Goal: Information Seeking & Learning: Learn about a topic

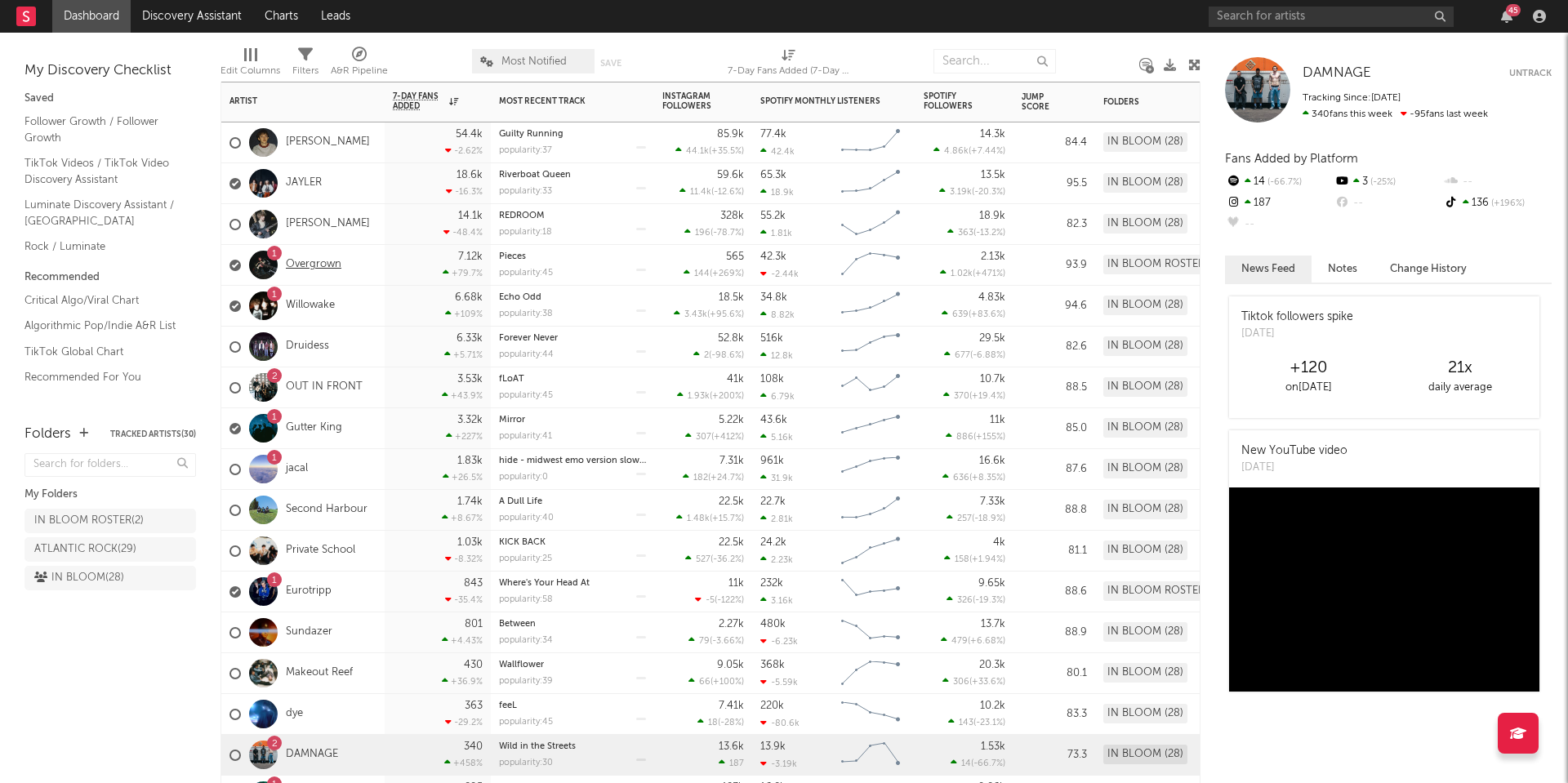
click at [317, 262] on link "Overgrown" at bounding box center [313, 265] width 56 height 14
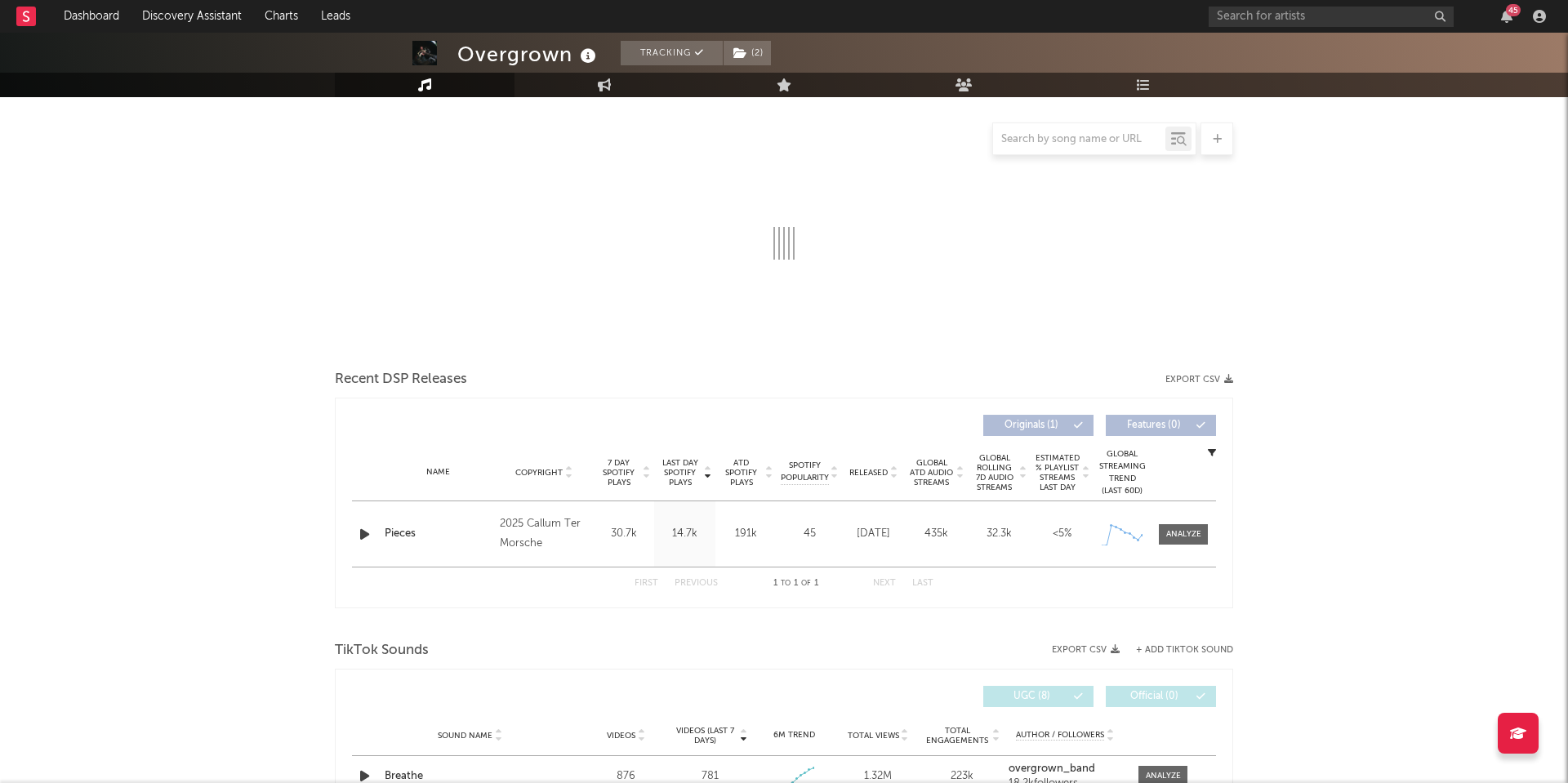
select select "1w"
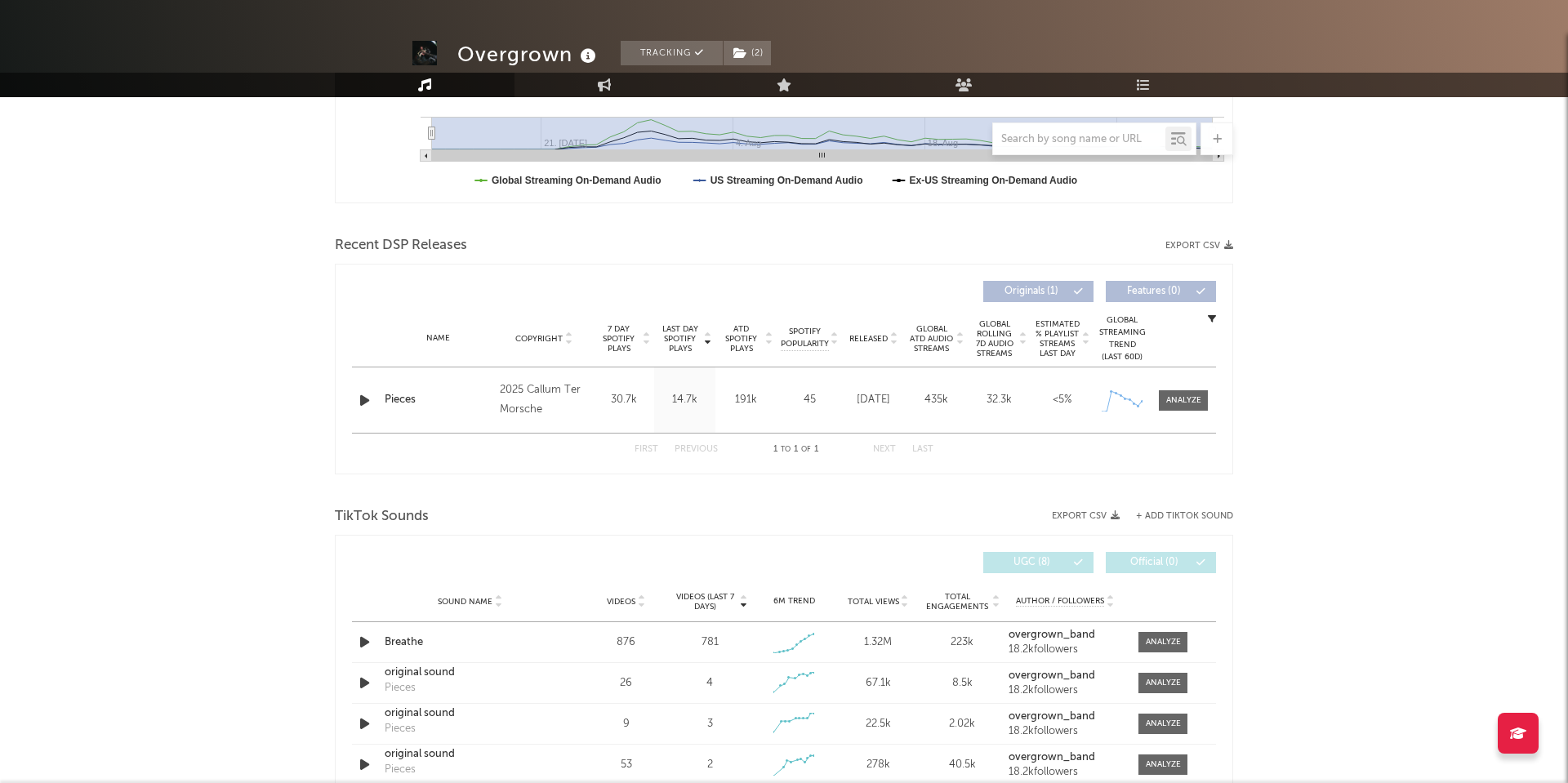
scroll to position [503, 0]
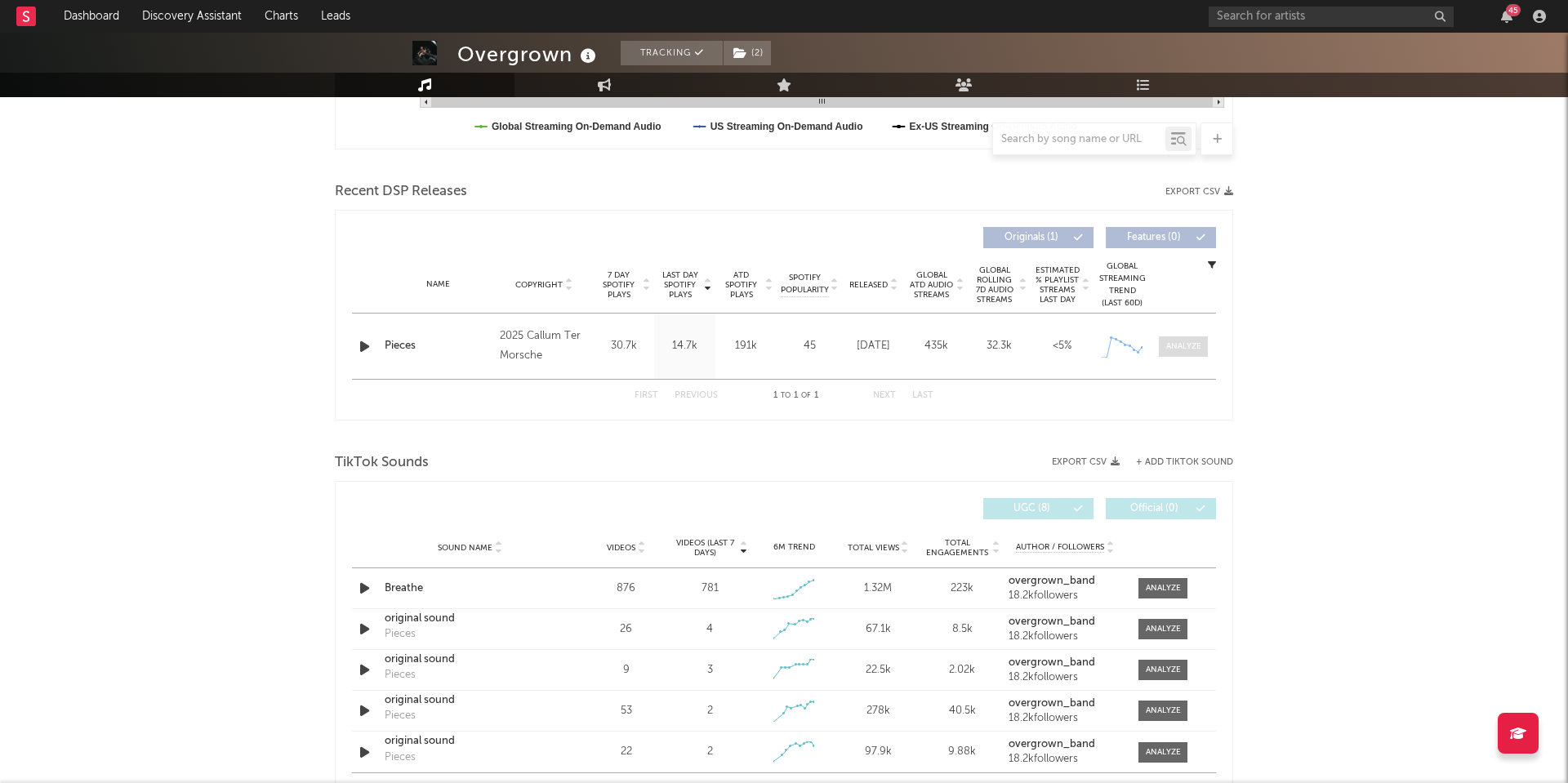
click at [1182, 348] on div at bounding box center [1183, 347] width 35 height 12
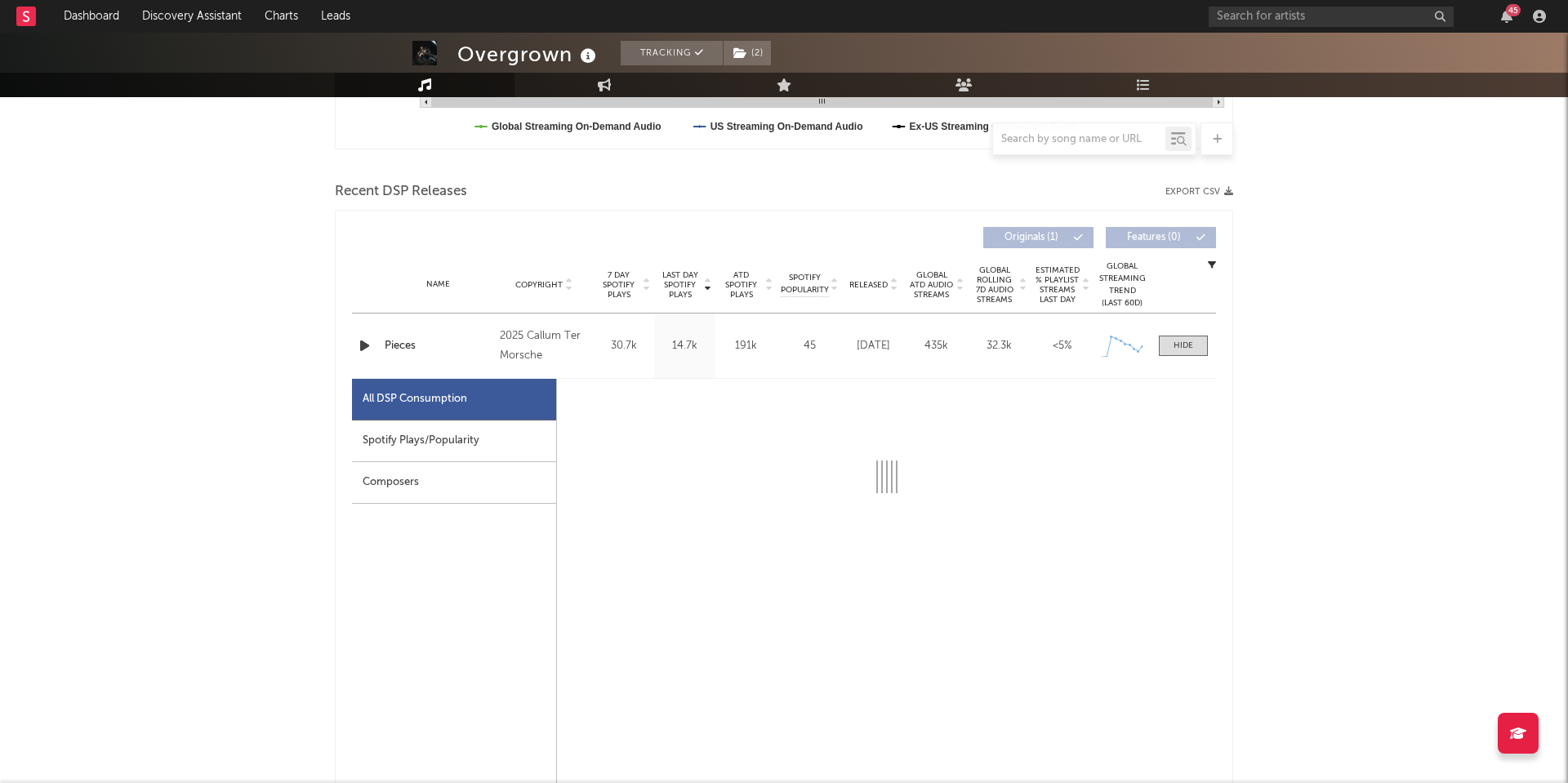
select select "1w"
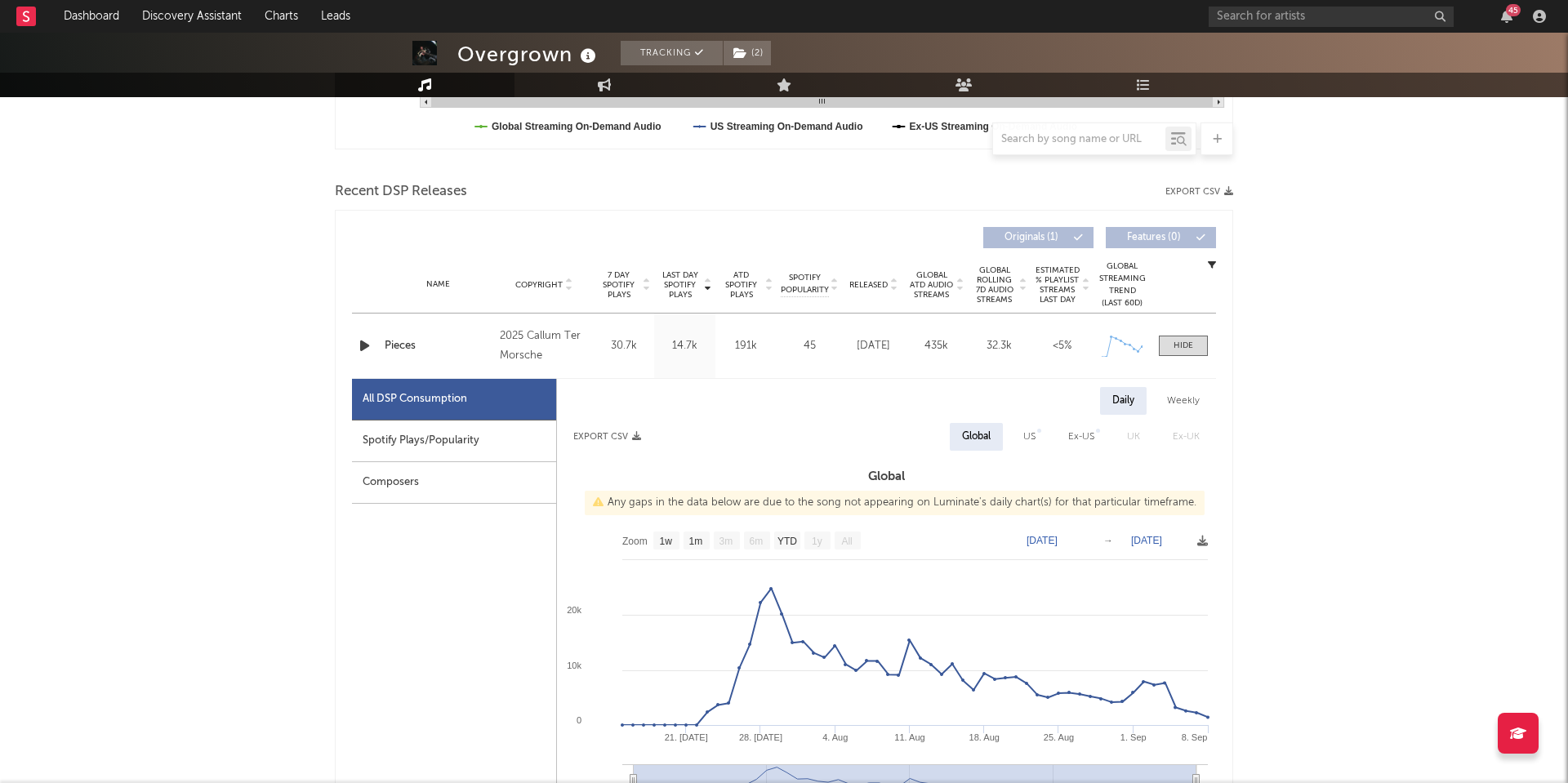
click at [407, 76] on link "Music" at bounding box center [425, 85] width 180 height 25
click at [78, 12] on link "Dashboard" at bounding box center [91, 16] width 78 height 33
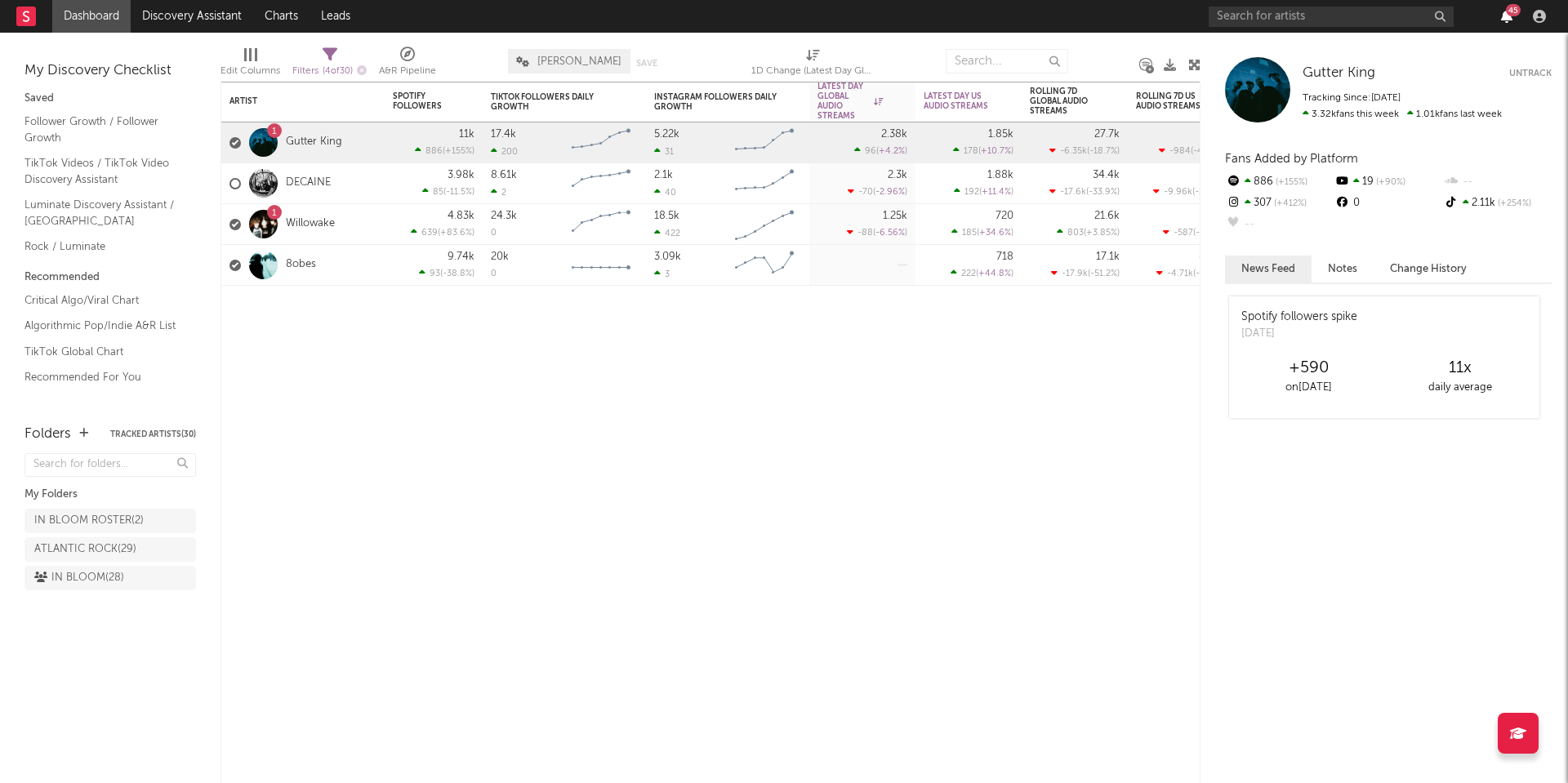
click at [1510, 17] on icon "button" at bounding box center [1506, 16] width 11 height 13
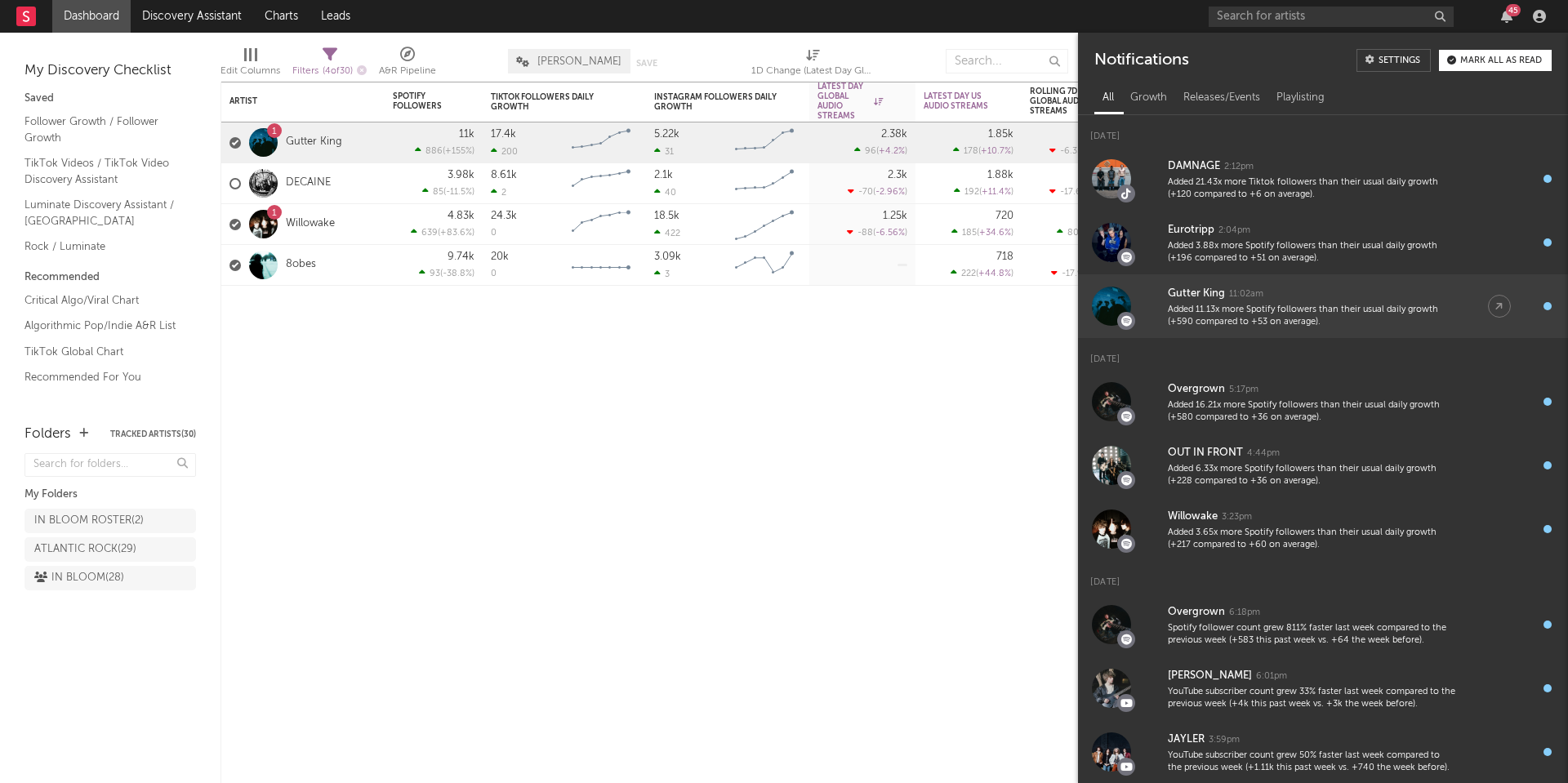
click at [1288, 304] on div "Added 11.13x more Spotify followers than their usual daily growth (+590 compare…" at bounding box center [1311, 317] width 287 height 26
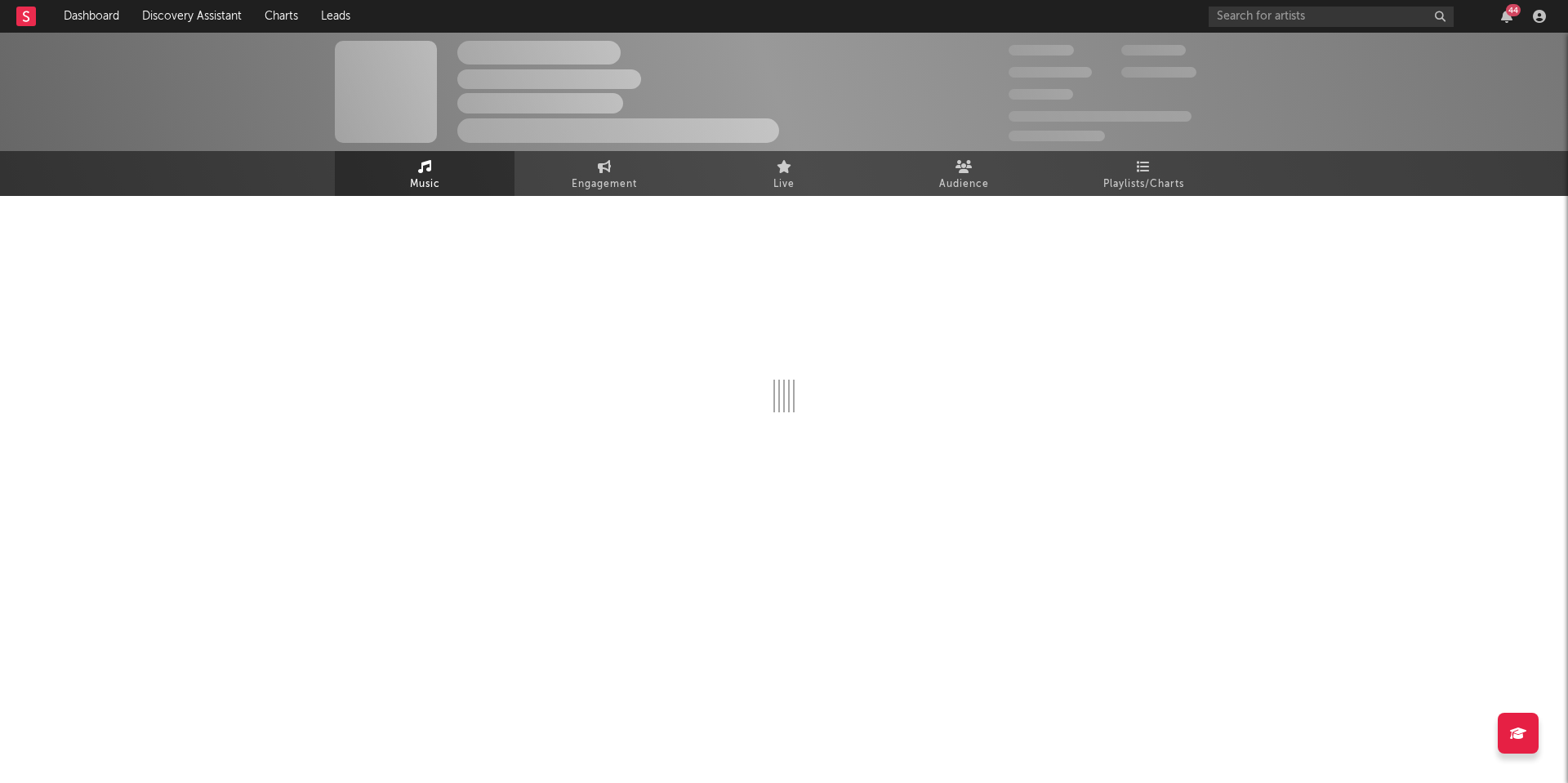
select select "6m"
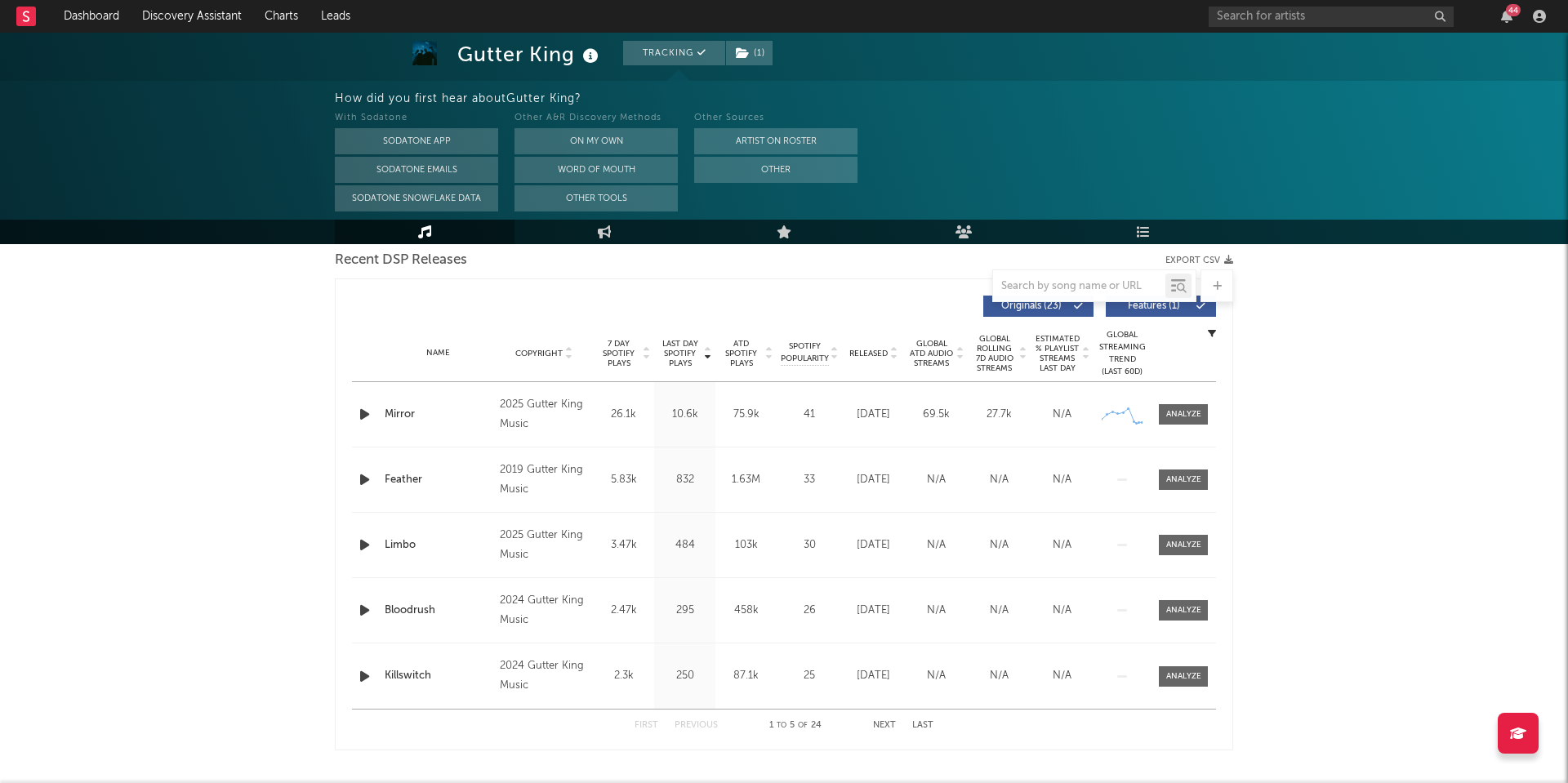
scroll to position [587, 0]
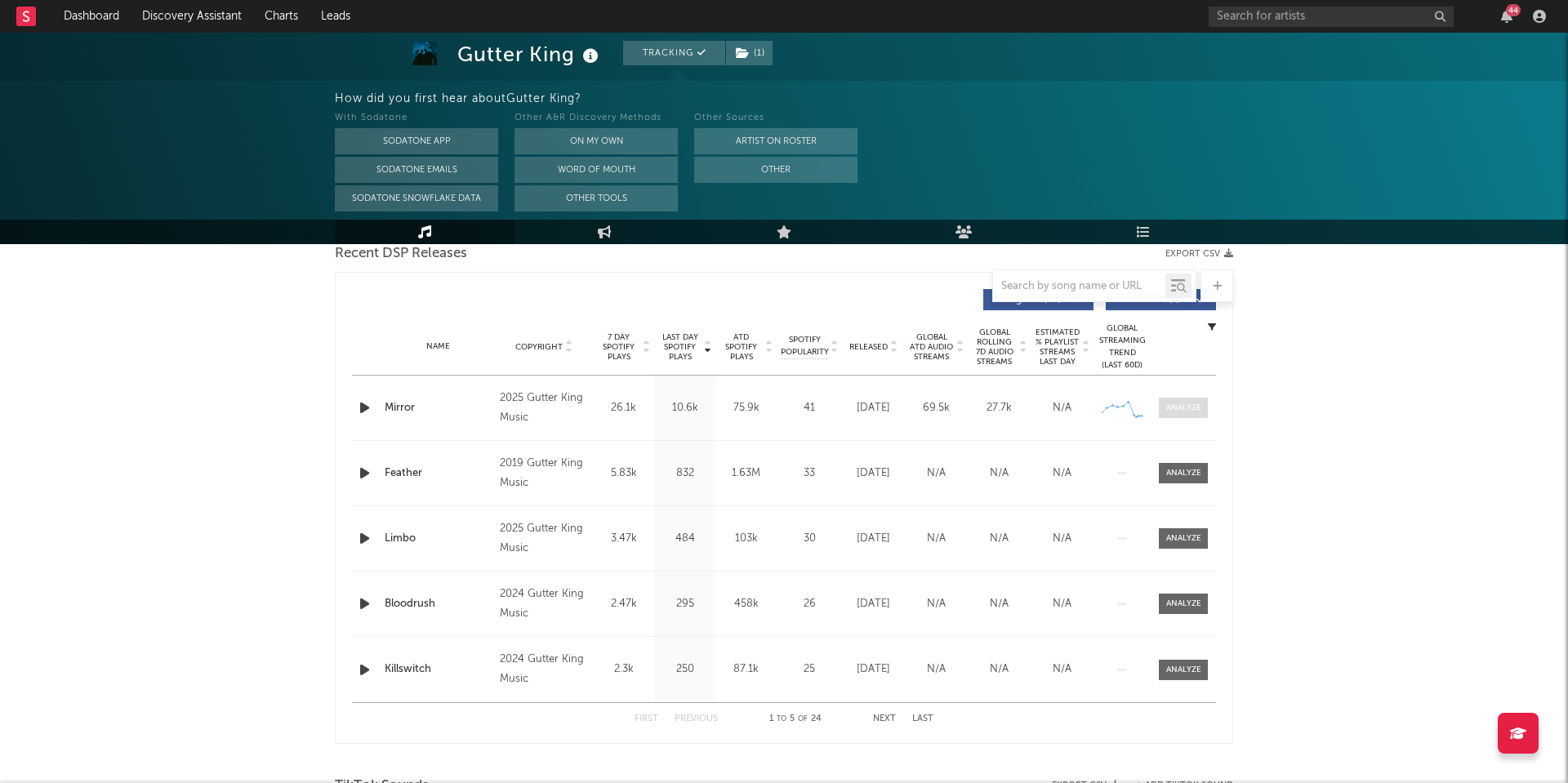
click at [1199, 406] on div at bounding box center [1183, 408] width 35 height 12
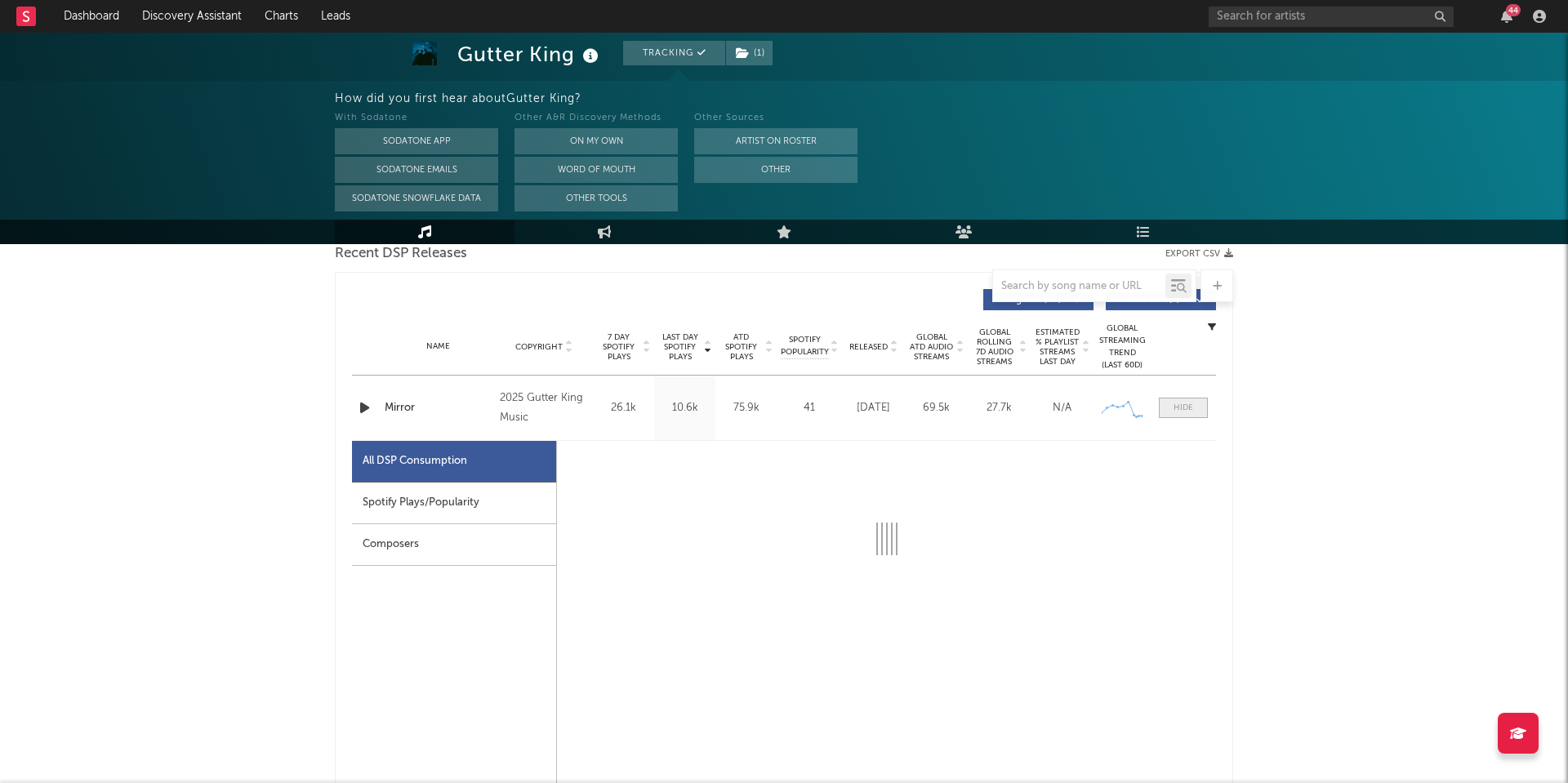
select select "1w"
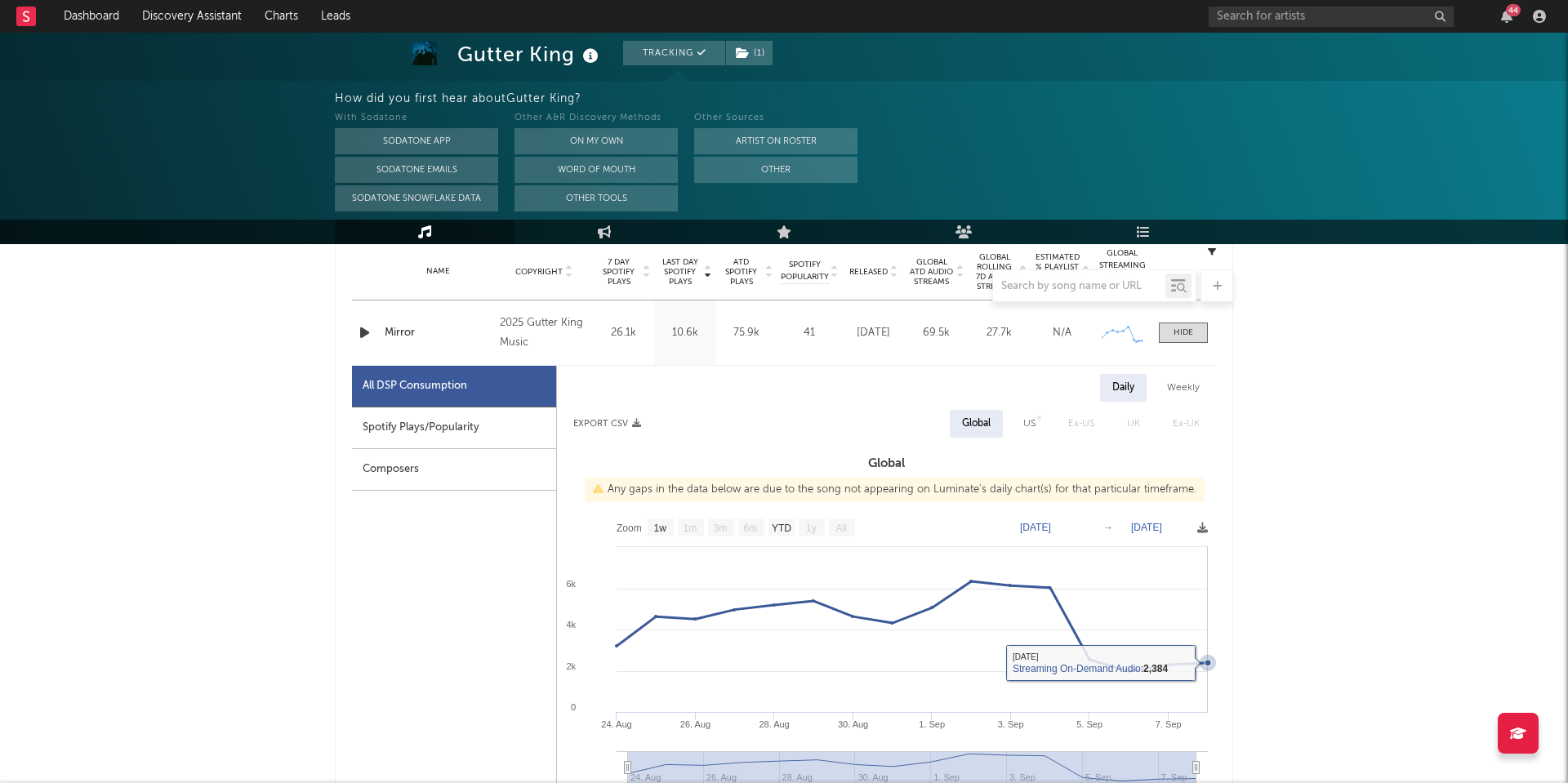
scroll to position [659, 0]
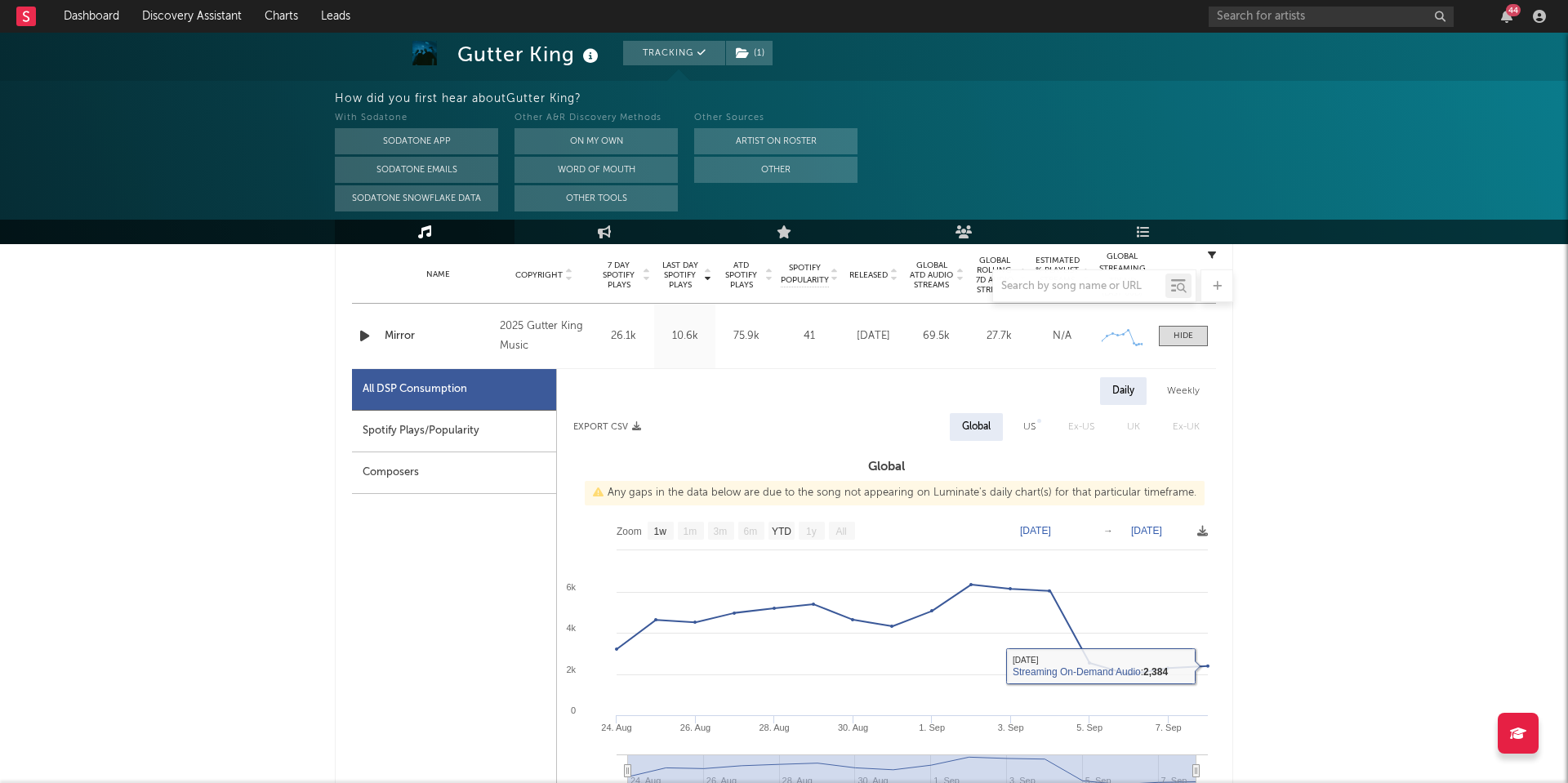
click at [446, 426] on div "Spotify Plays/Popularity" at bounding box center [454, 431] width 205 height 41
select select "1w"
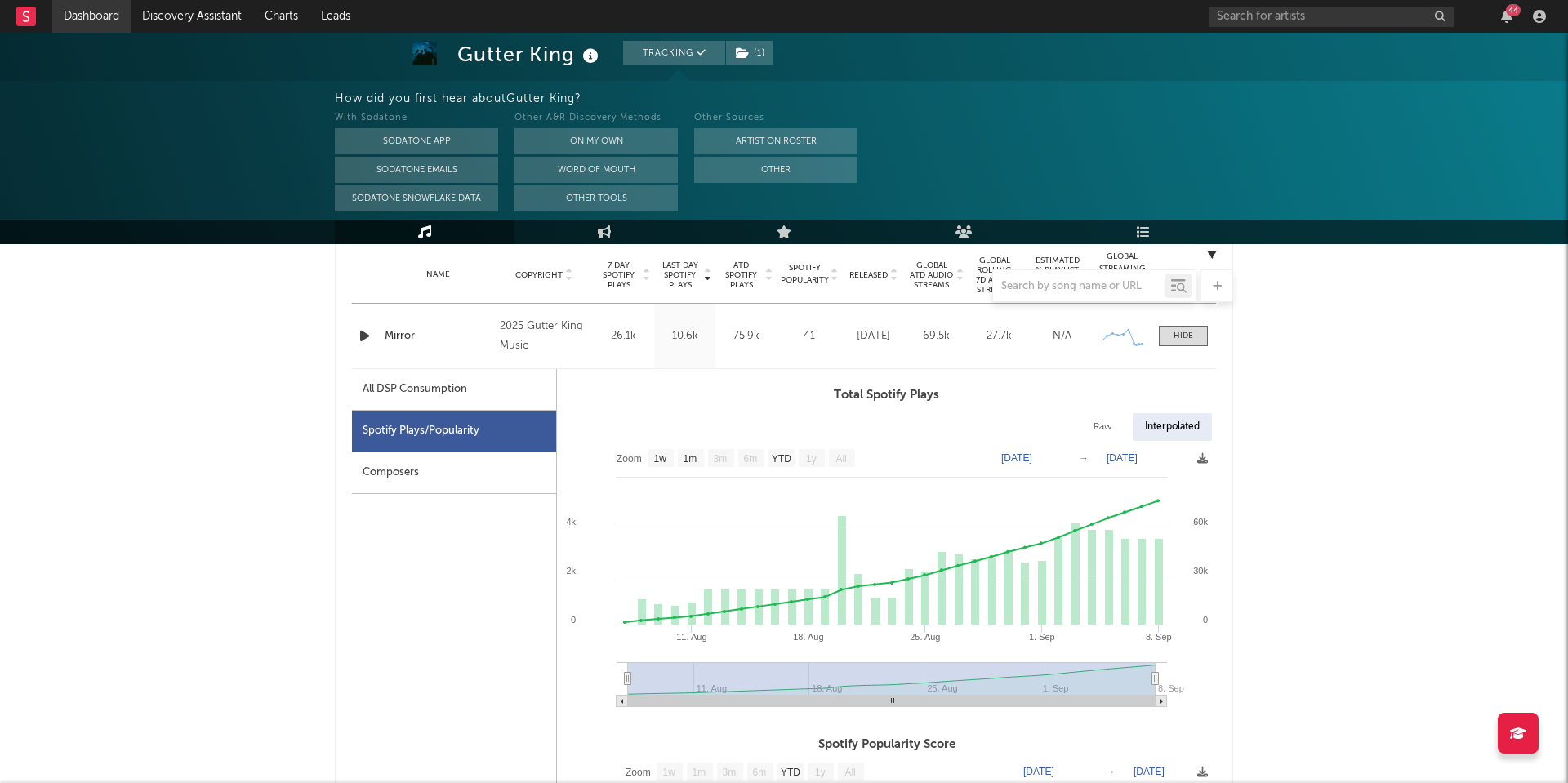
click at [105, 18] on link "Dashboard" at bounding box center [91, 16] width 78 height 33
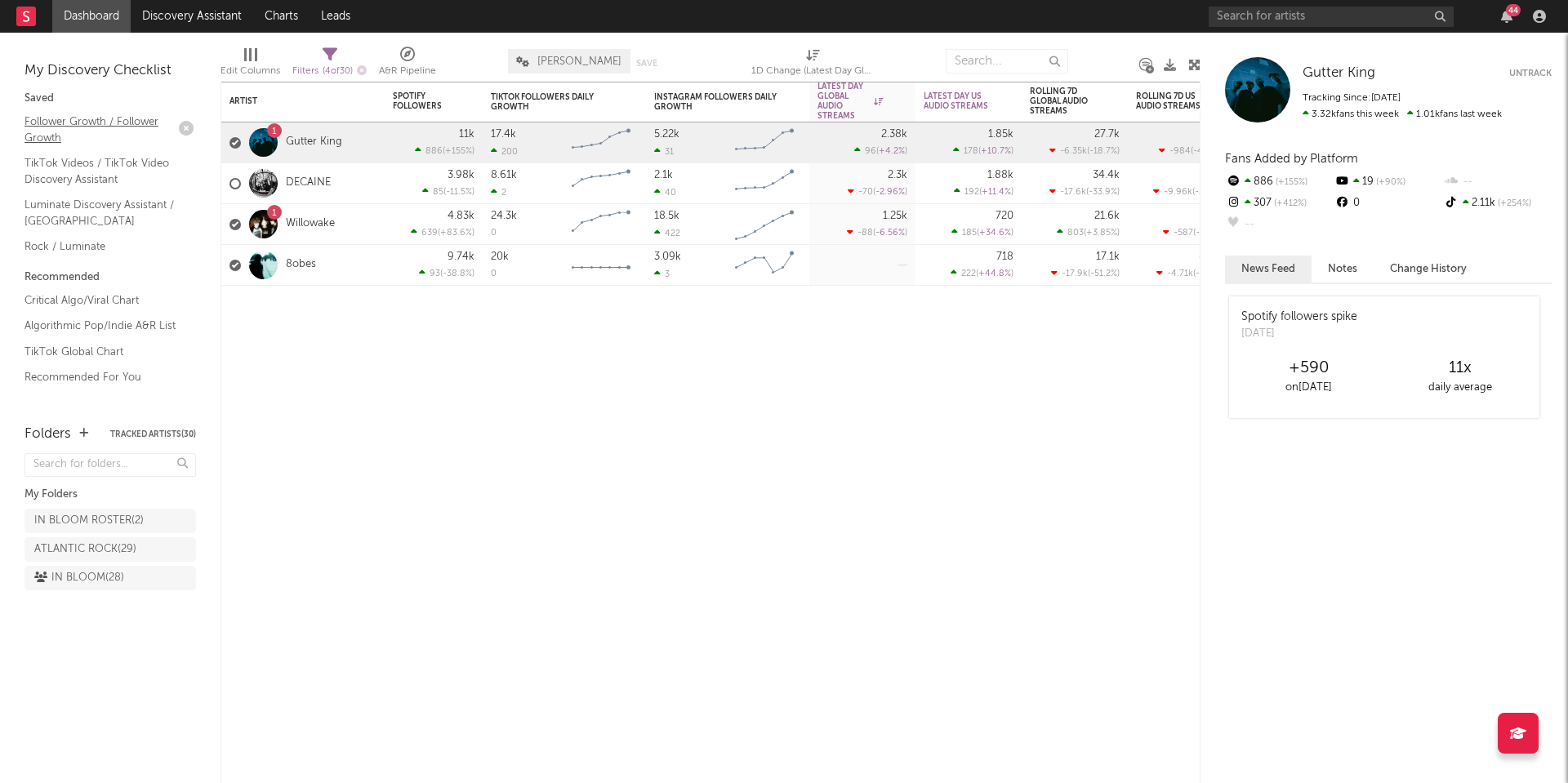
click at [79, 121] on link "Follower Growth / Follower Growth" at bounding box center [102, 130] width 155 height 34
click at [375, 223] on div "1 Willowake" at bounding box center [302, 225] width 163 height 41
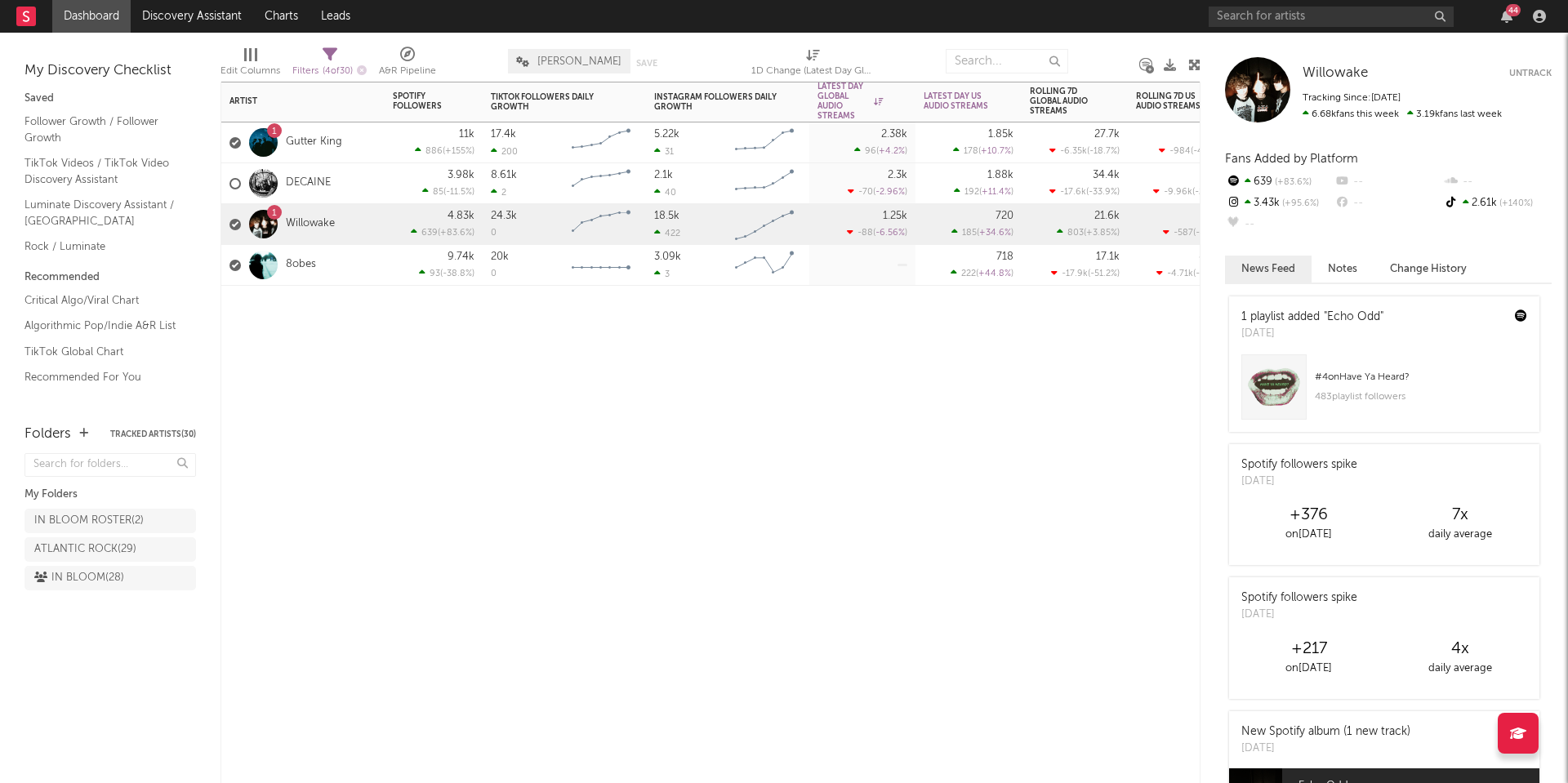
click at [365, 180] on div "DECAINE" at bounding box center [302, 183] width 163 height 41
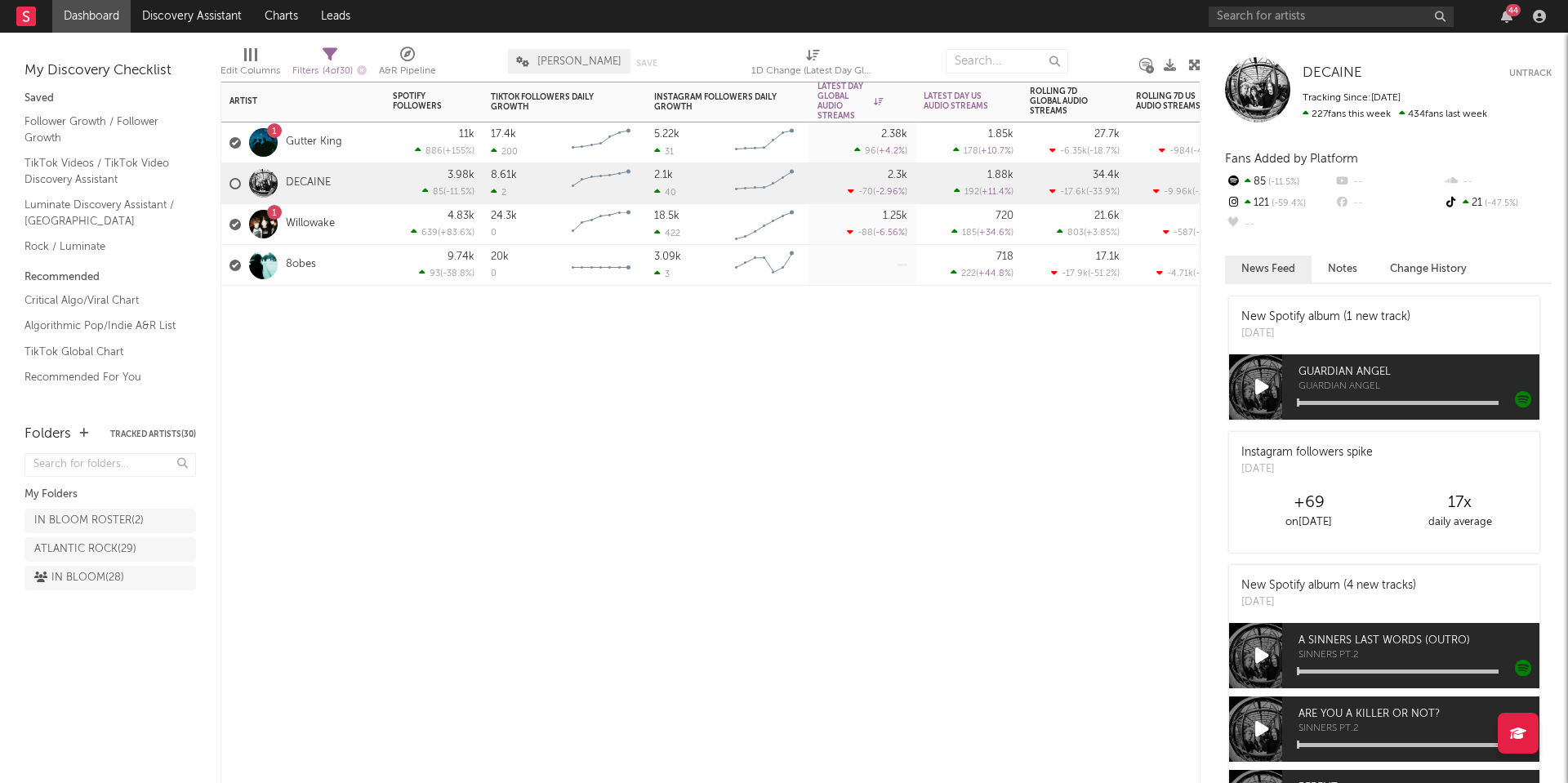
click at [374, 148] on div "1 Gutter King" at bounding box center [302, 143] width 163 height 41
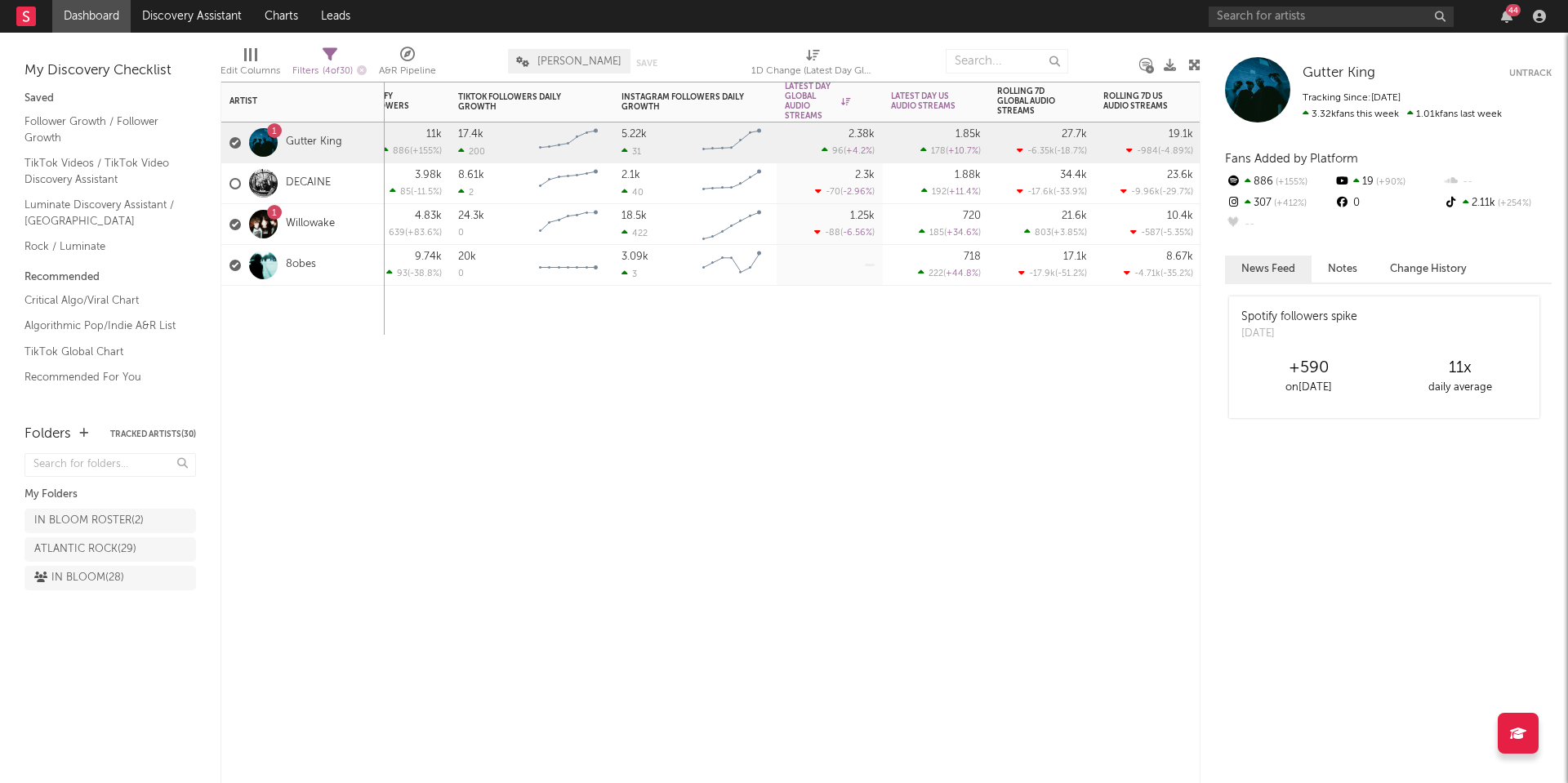
click at [826, 471] on div "Spotify Followers 7d Change WoW % Change TikTok Followers Daily Growth Instagra…" at bounding box center [710, 433] width 980 height 702
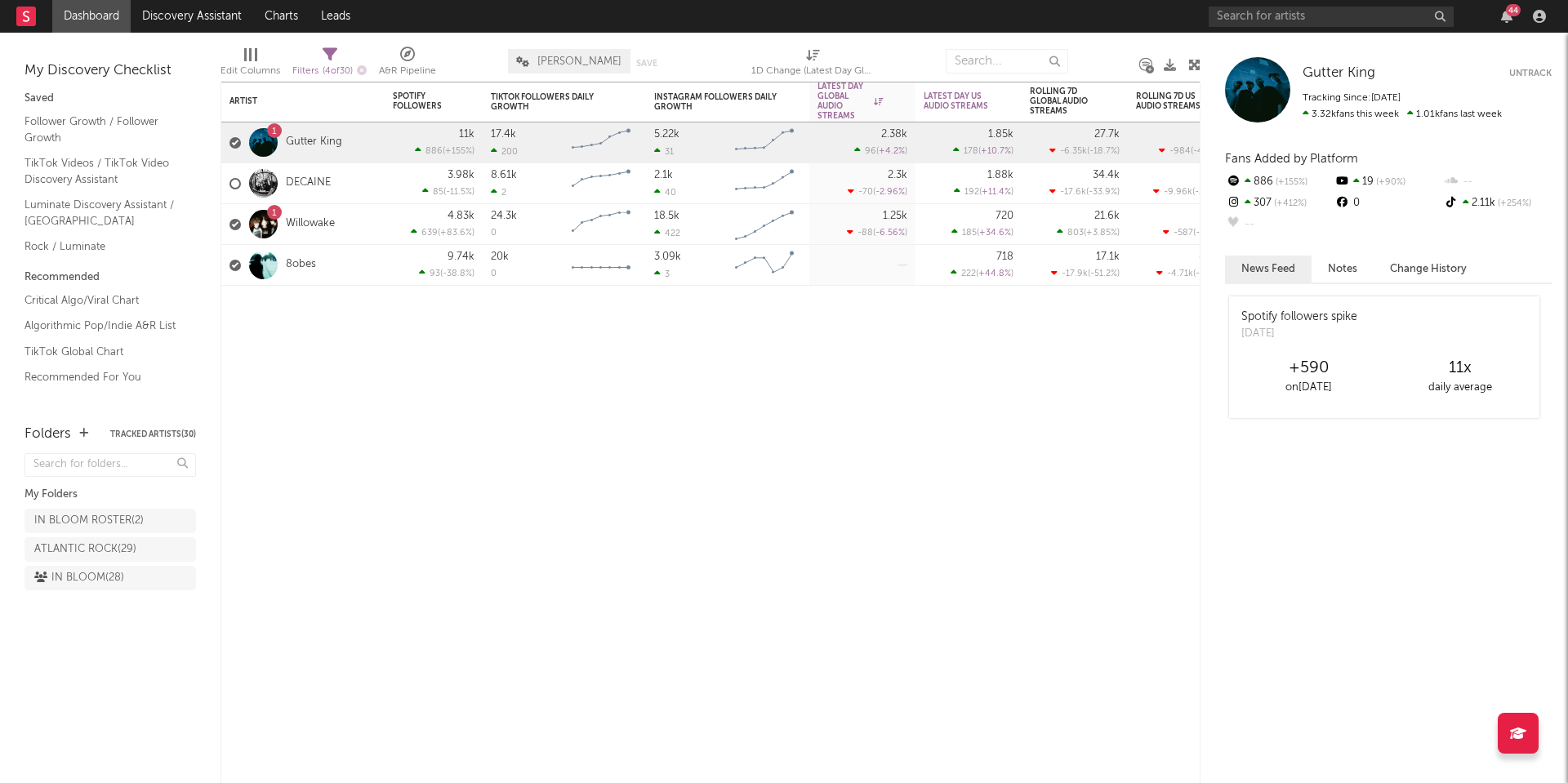
click at [98, 11] on link "Dashboard" at bounding box center [91, 16] width 78 height 33
click at [1300, 21] on input "text" at bounding box center [1332, 16] width 245 height 20
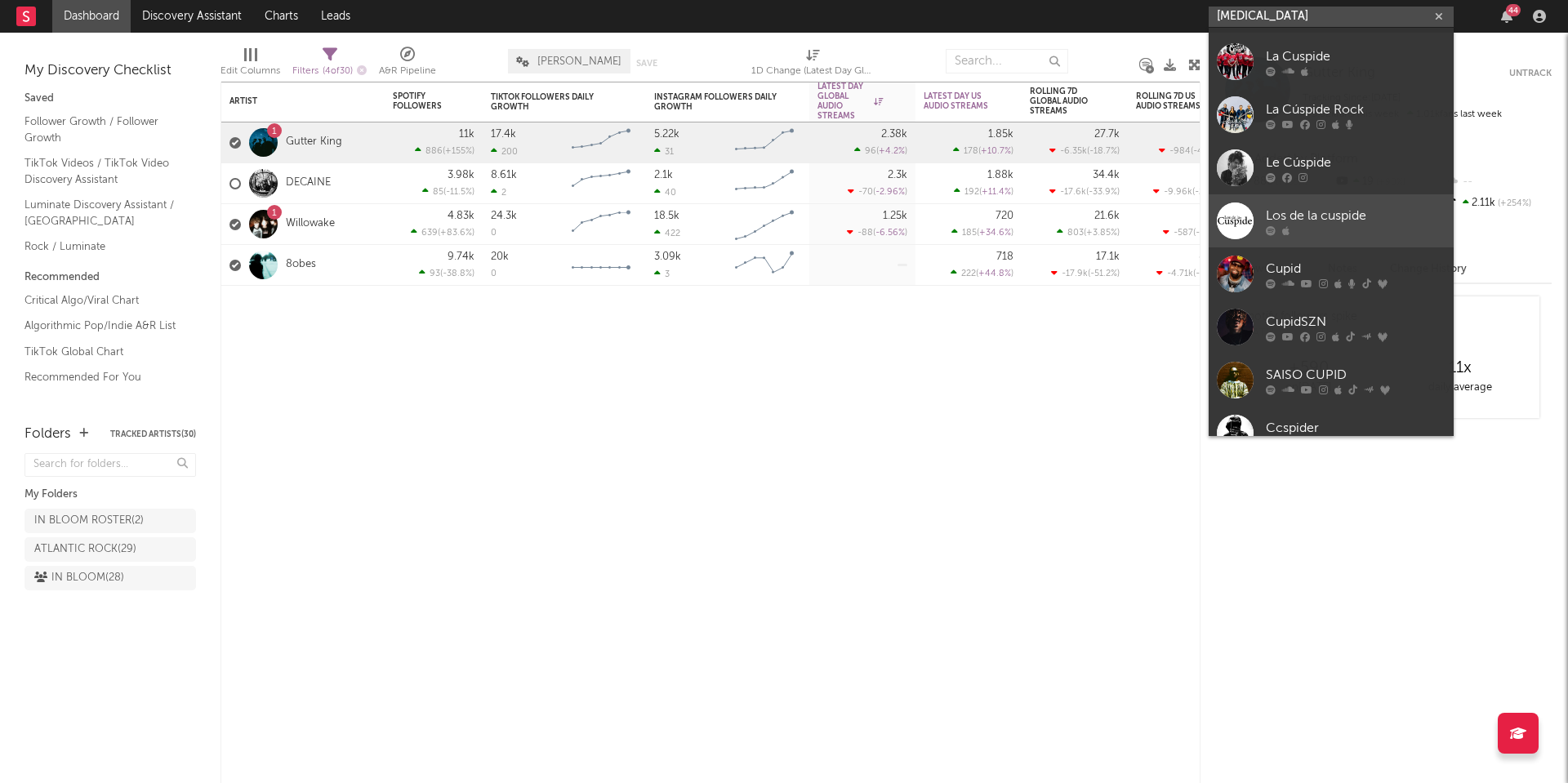
scroll to position [117, 0]
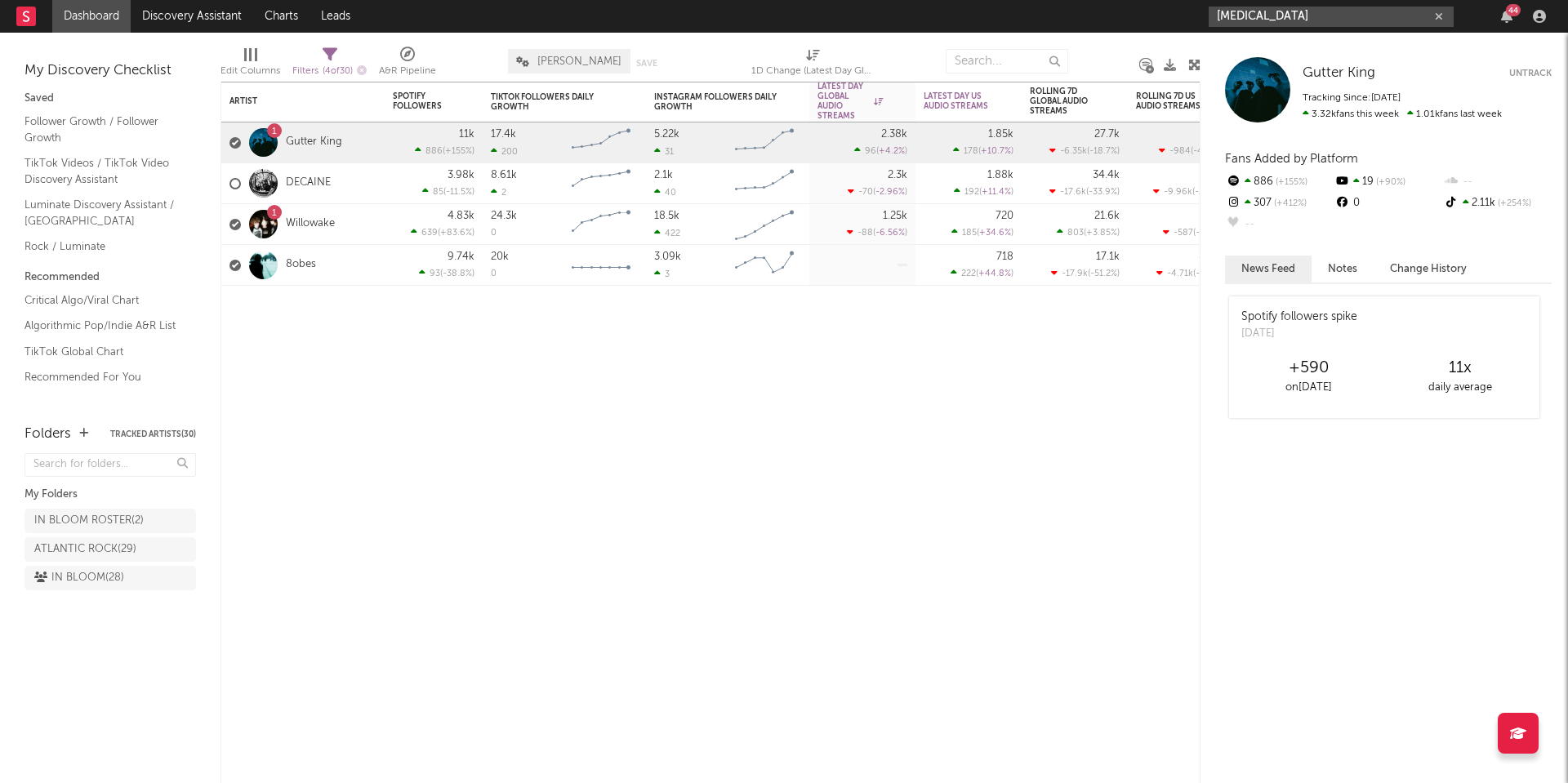
click at [1260, 13] on input "cuspid" at bounding box center [1332, 16] width 245 height 20
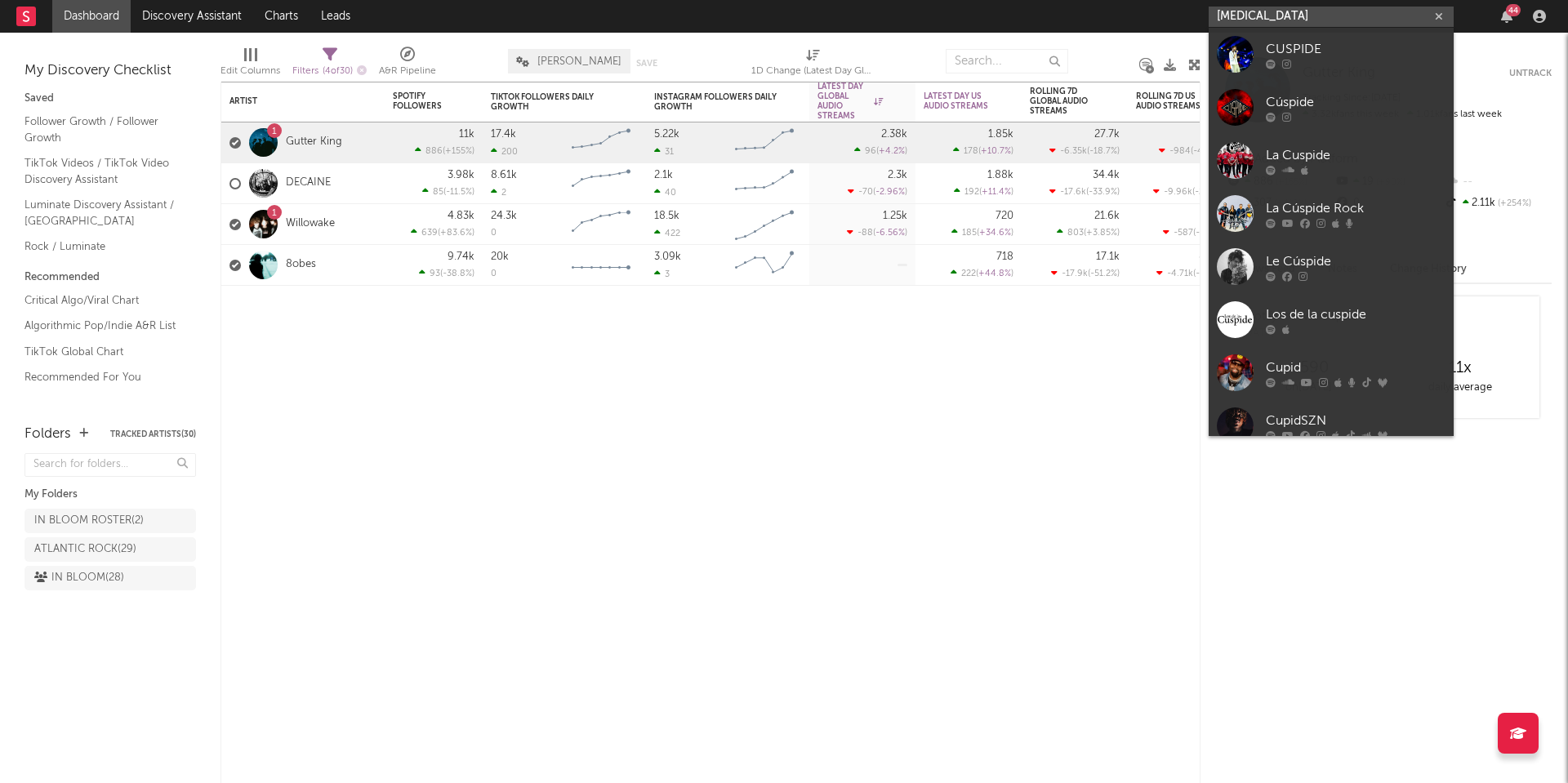
click at [1260, 13] on input "cuspid" at bounding box center [1332, 16] width 245 height 20
paste input "https://open.spotify.com/artist/2QiNm83JmIz51nk5A2y8Wk?si=ldnsgn6cTgmxLEToI29yDg"
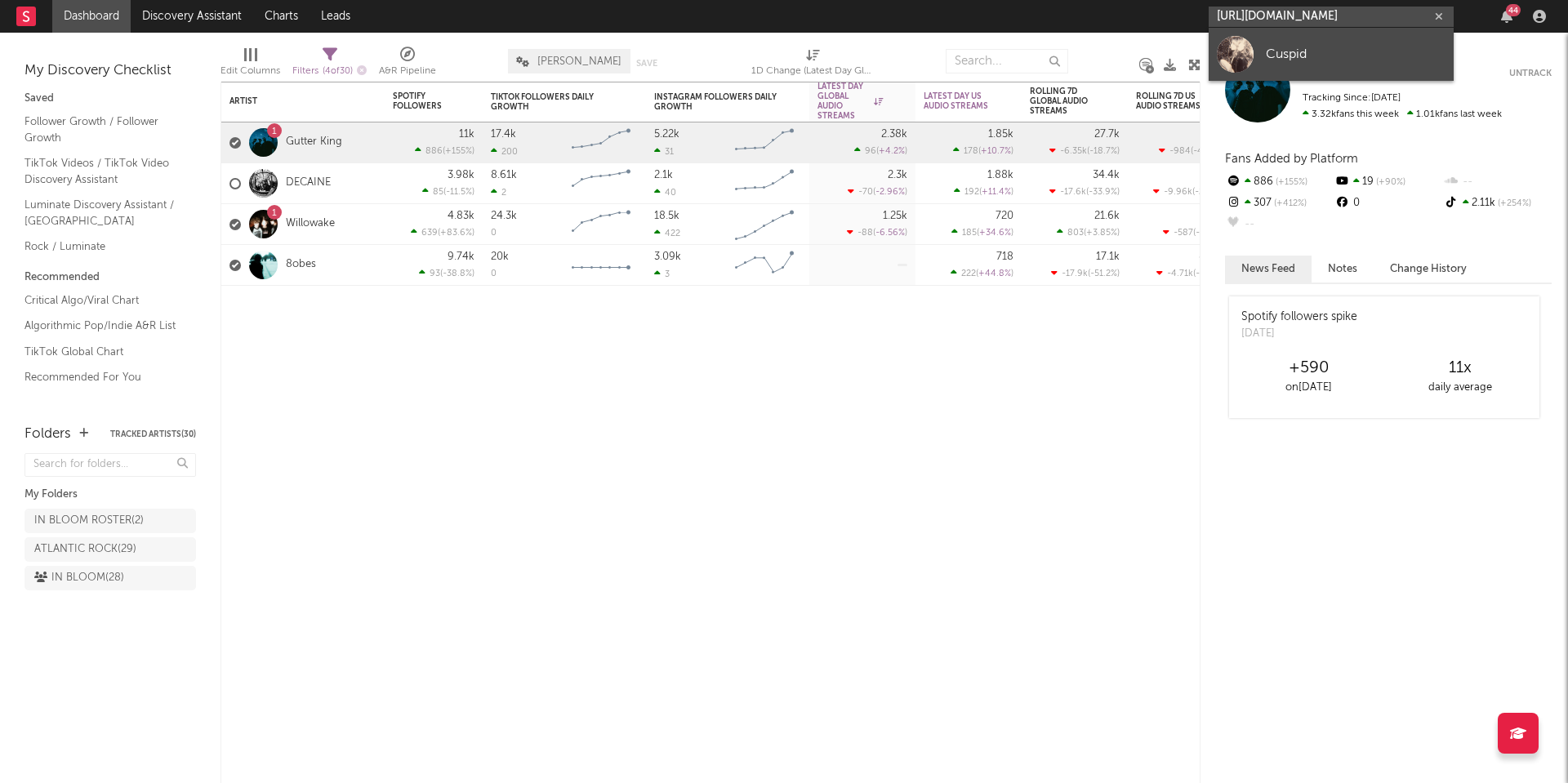
type input "https://open.spotify.com/artist/2QiNm83JmIz51nk5A2y8Wk?si=ldnsgn6cTgmxLEToI29yDg"
click at [1279, 48] on div "Cuspid" at bounding box center [1355, 54] width 180 height 19
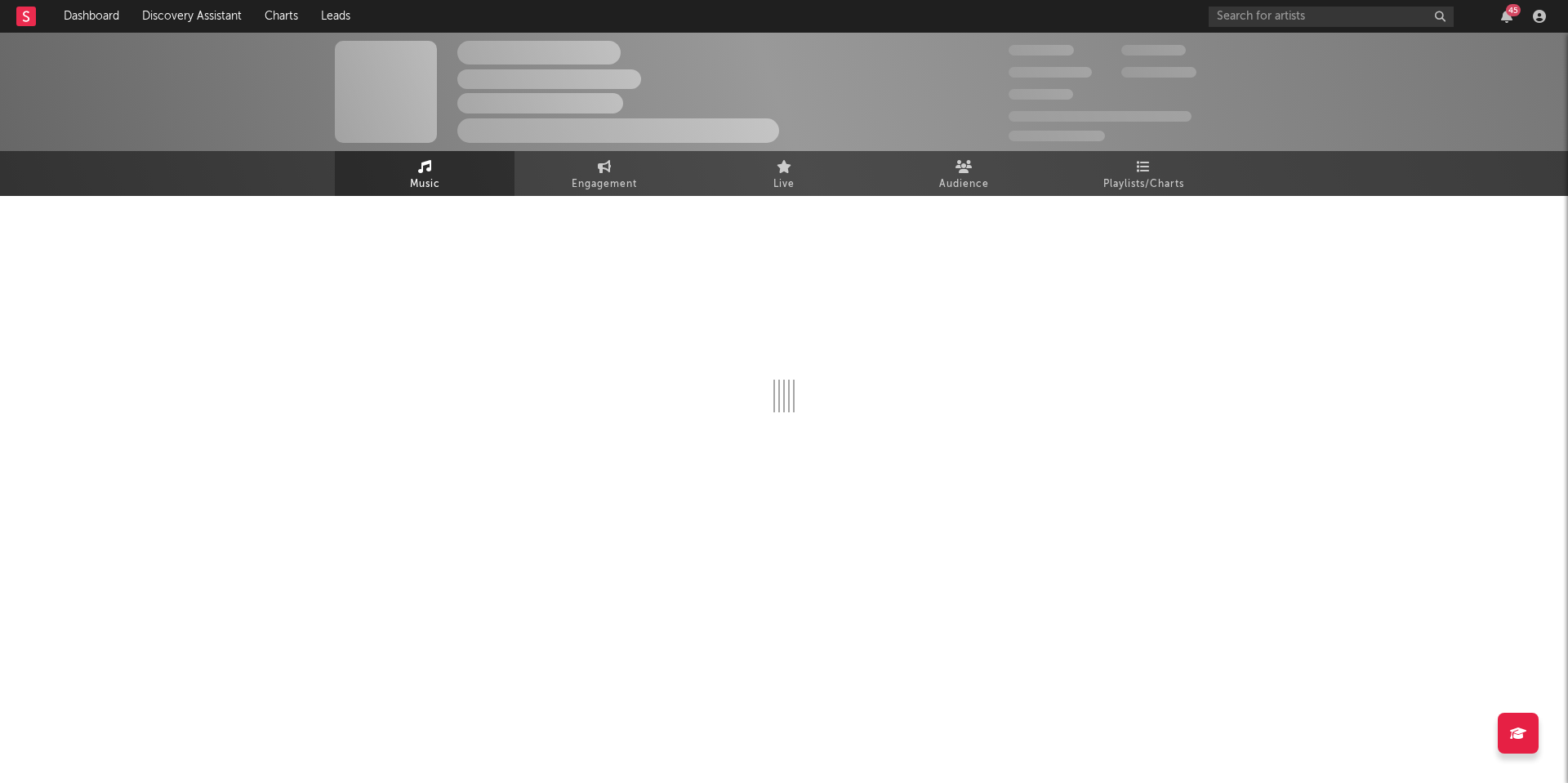
select select "1w"
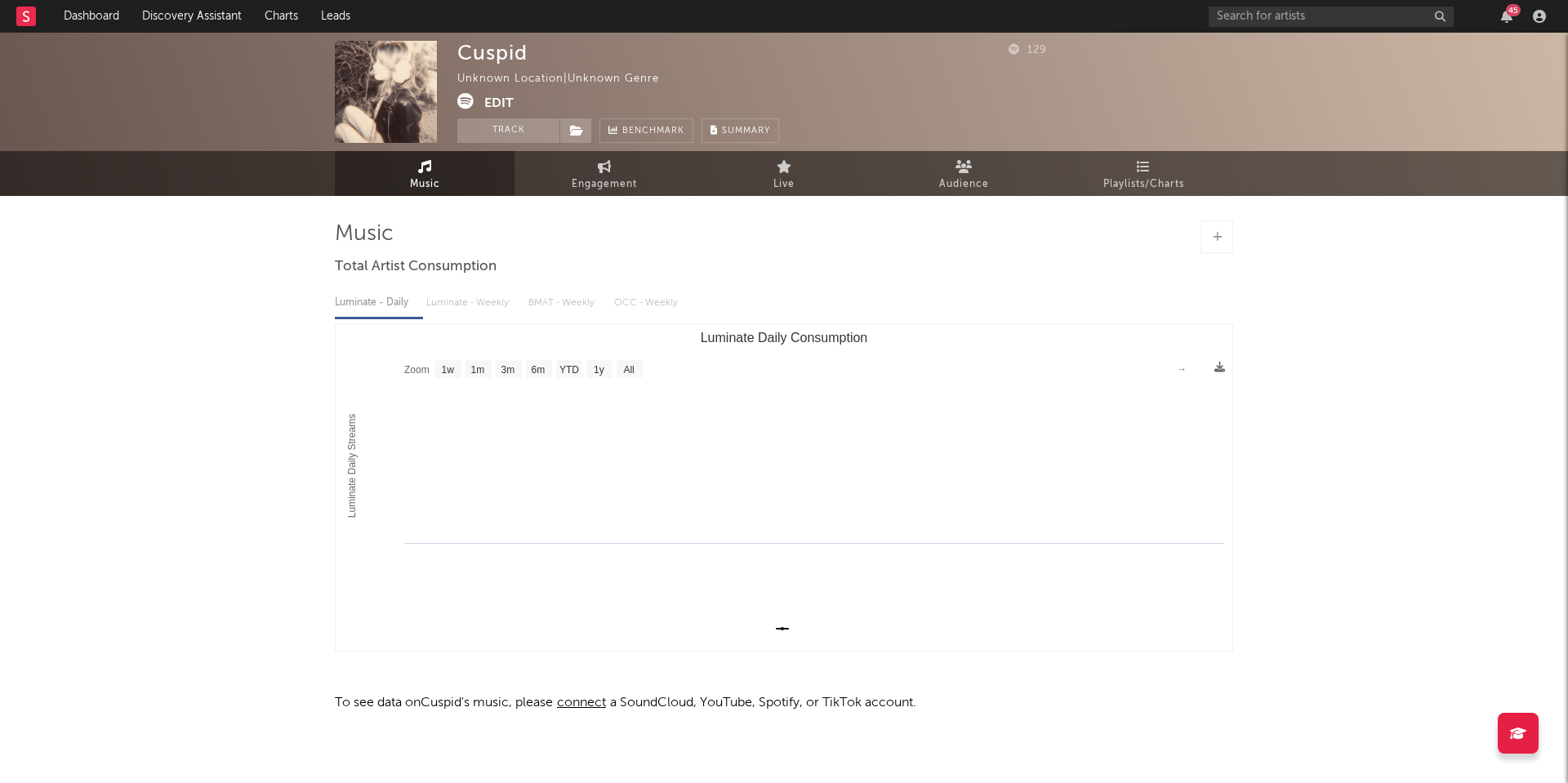
click at [1065, 312] on div "Luminate - Daily Luminate - Weekly BMAT - Weekly OCC - Weekly" at bounding box center [784, 302] width 899 height 27
click at [516, 130] on button "Track" at bounding box center [509, 130] width 102 height 25
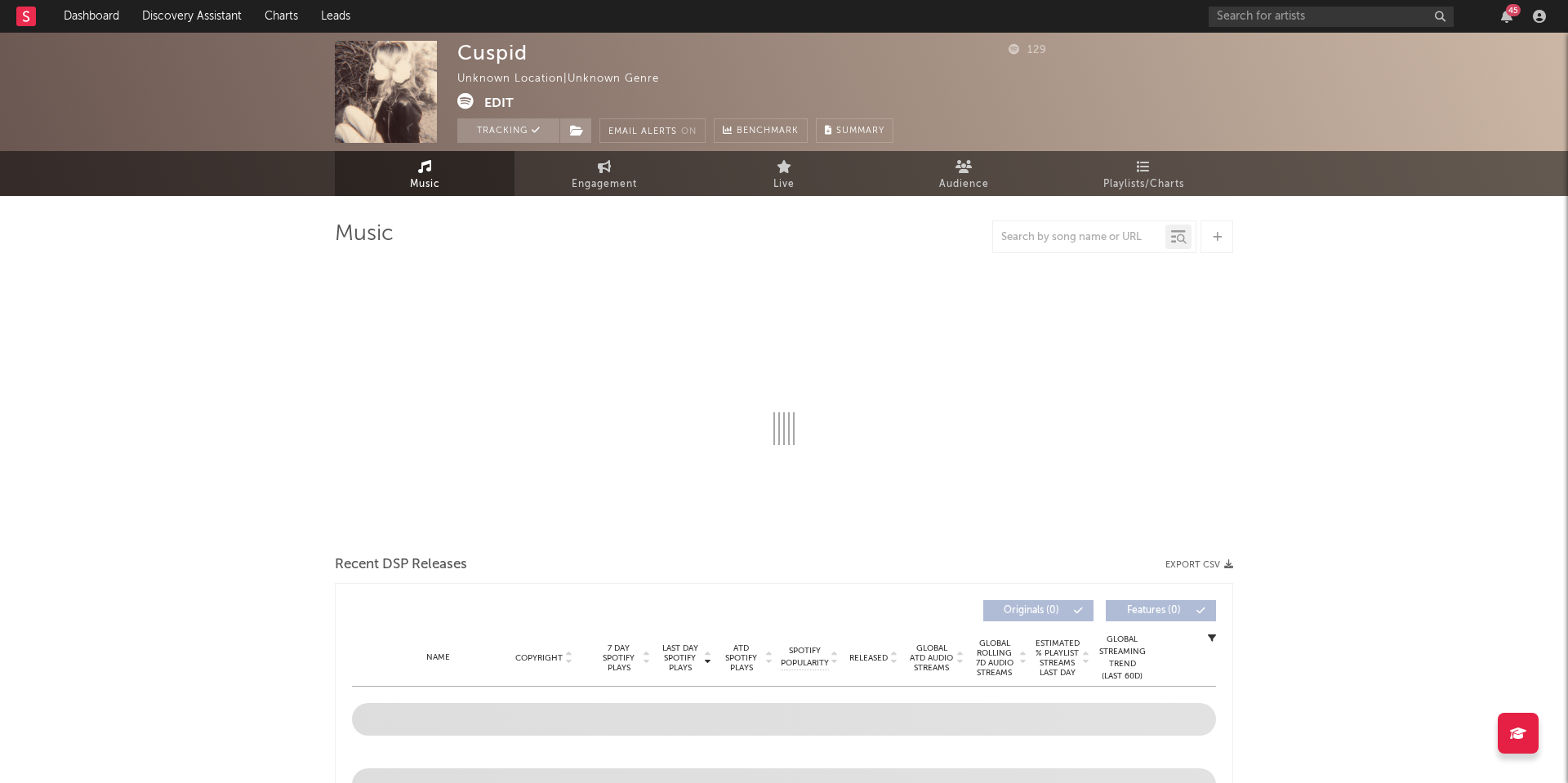
select select "1w"
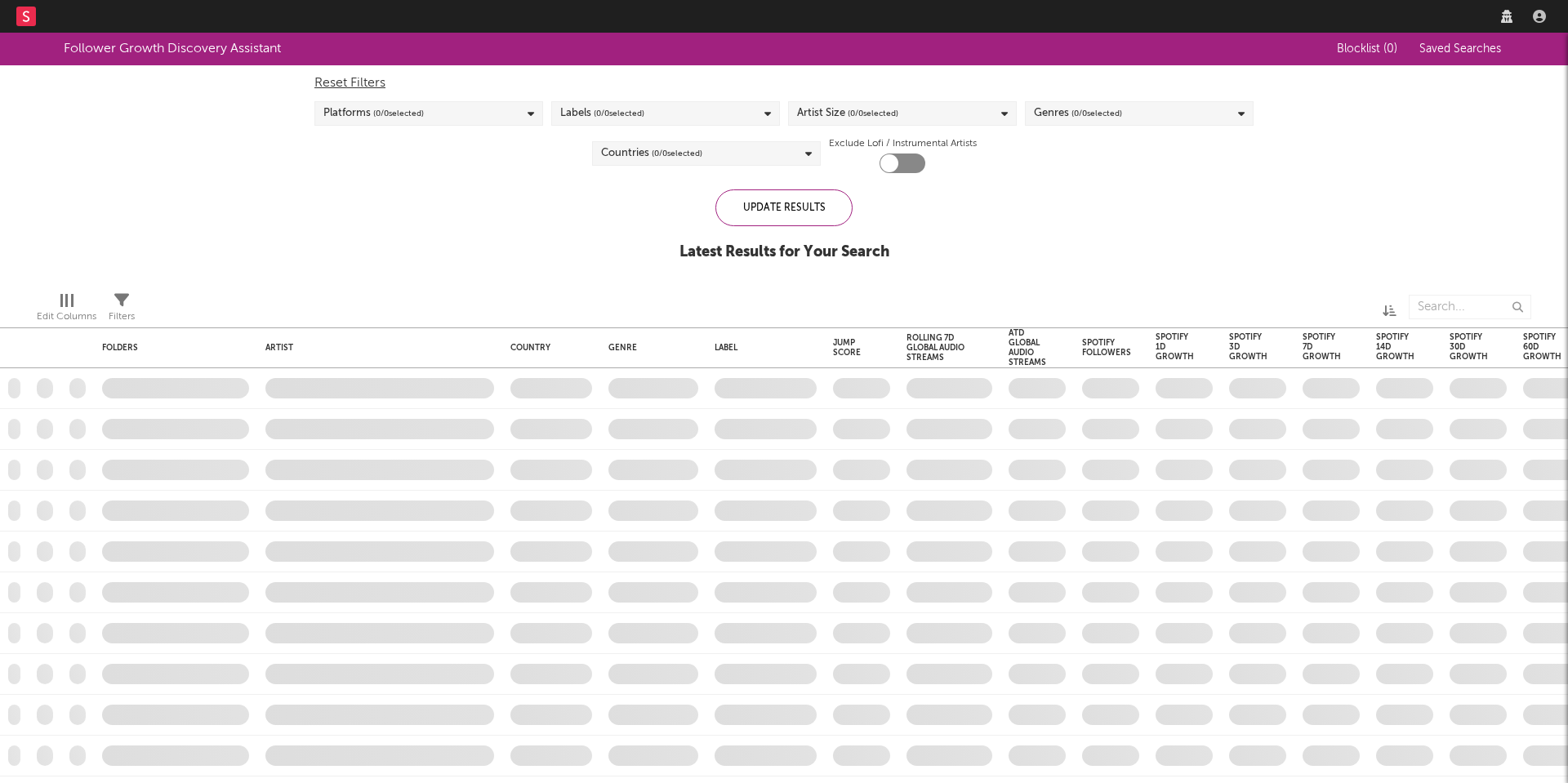
checkbox input "true"
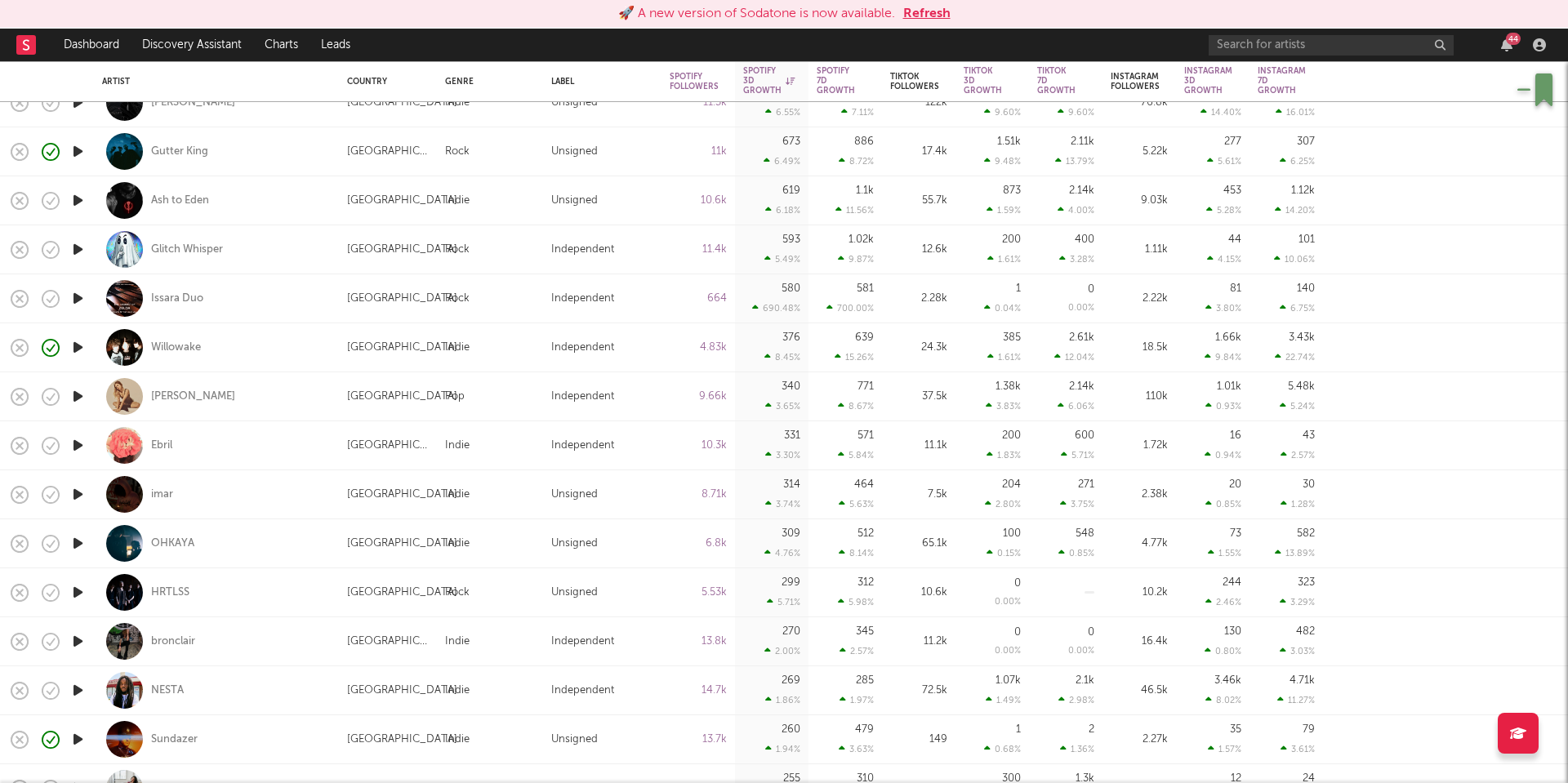
click at [930, 10] on button "Refresh" at bounding box center [927, 14] width 48 height 19
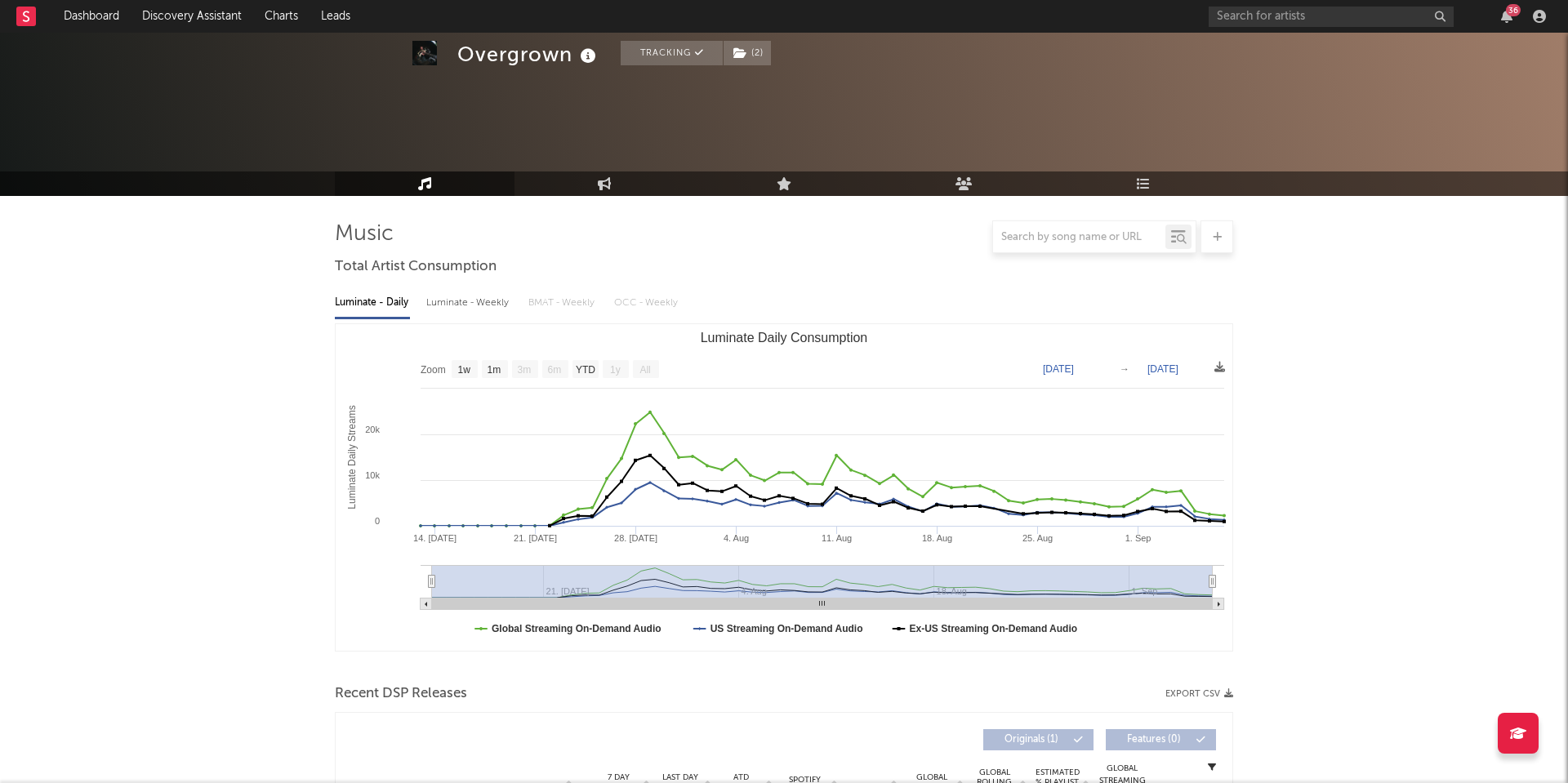
select select "1w"
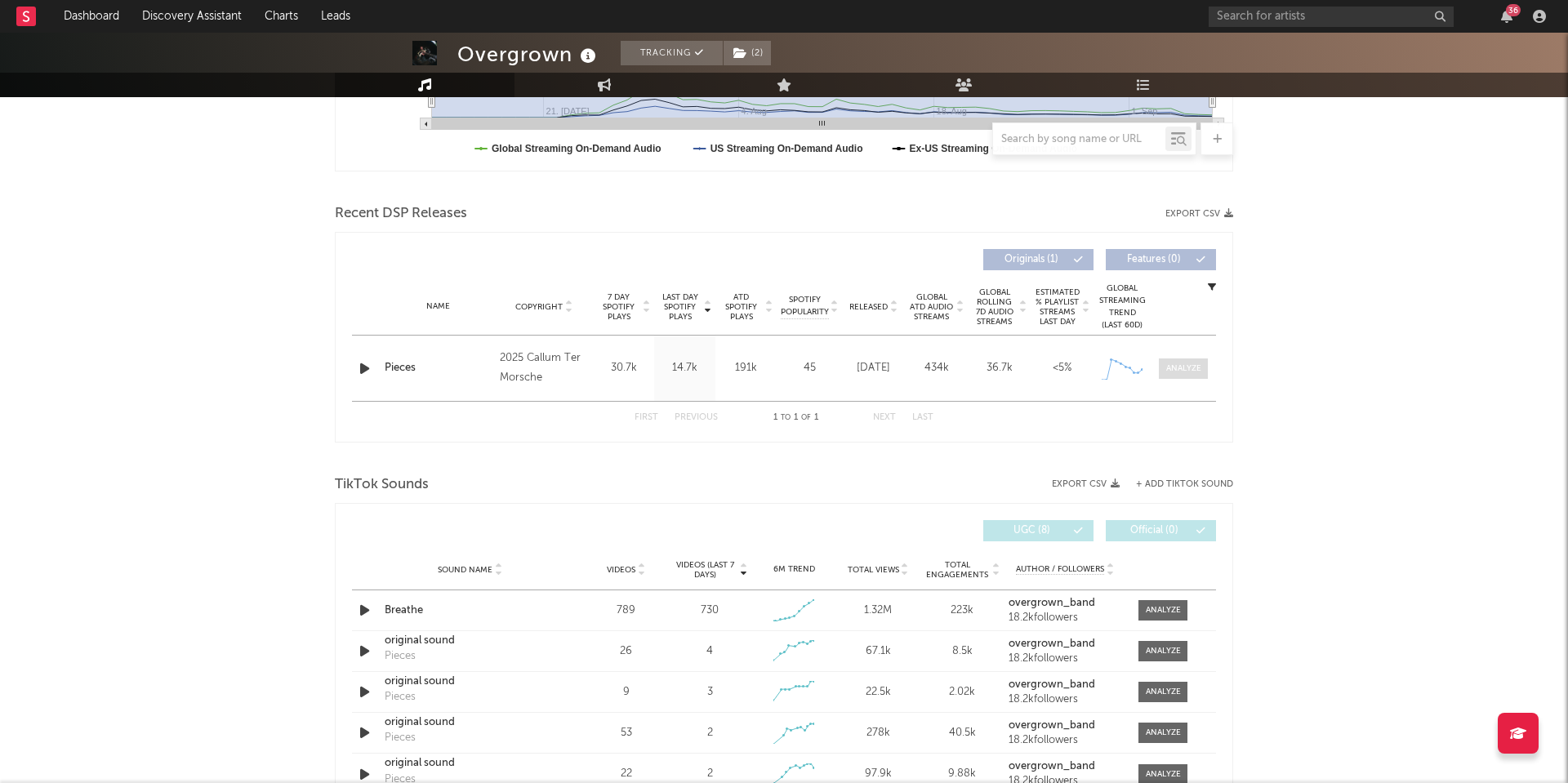
click at [1181, 377] on span at bounding box center [1183, 369] width 49 height 20
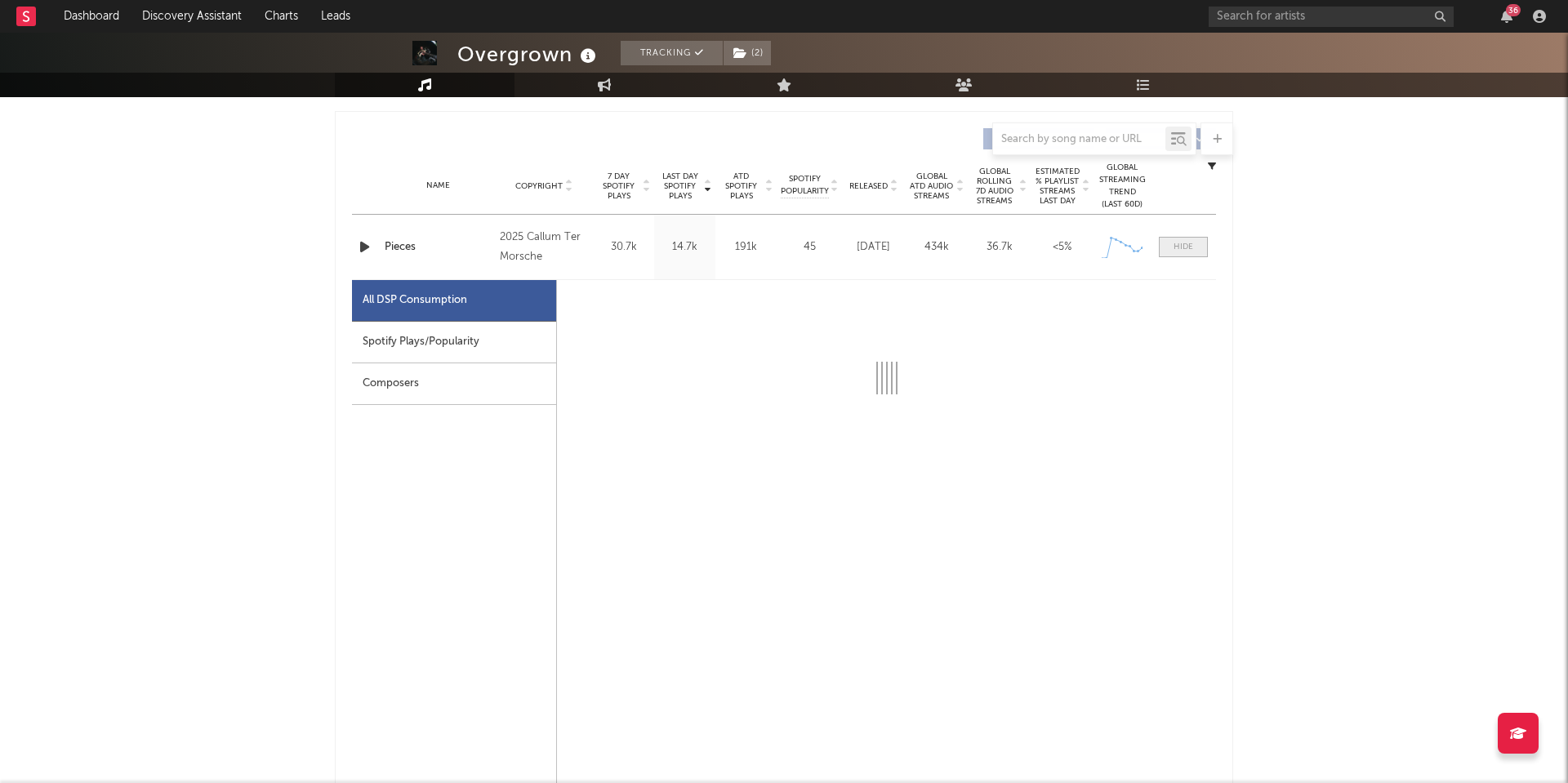
scroll to position [602, 0]
select select "1w"
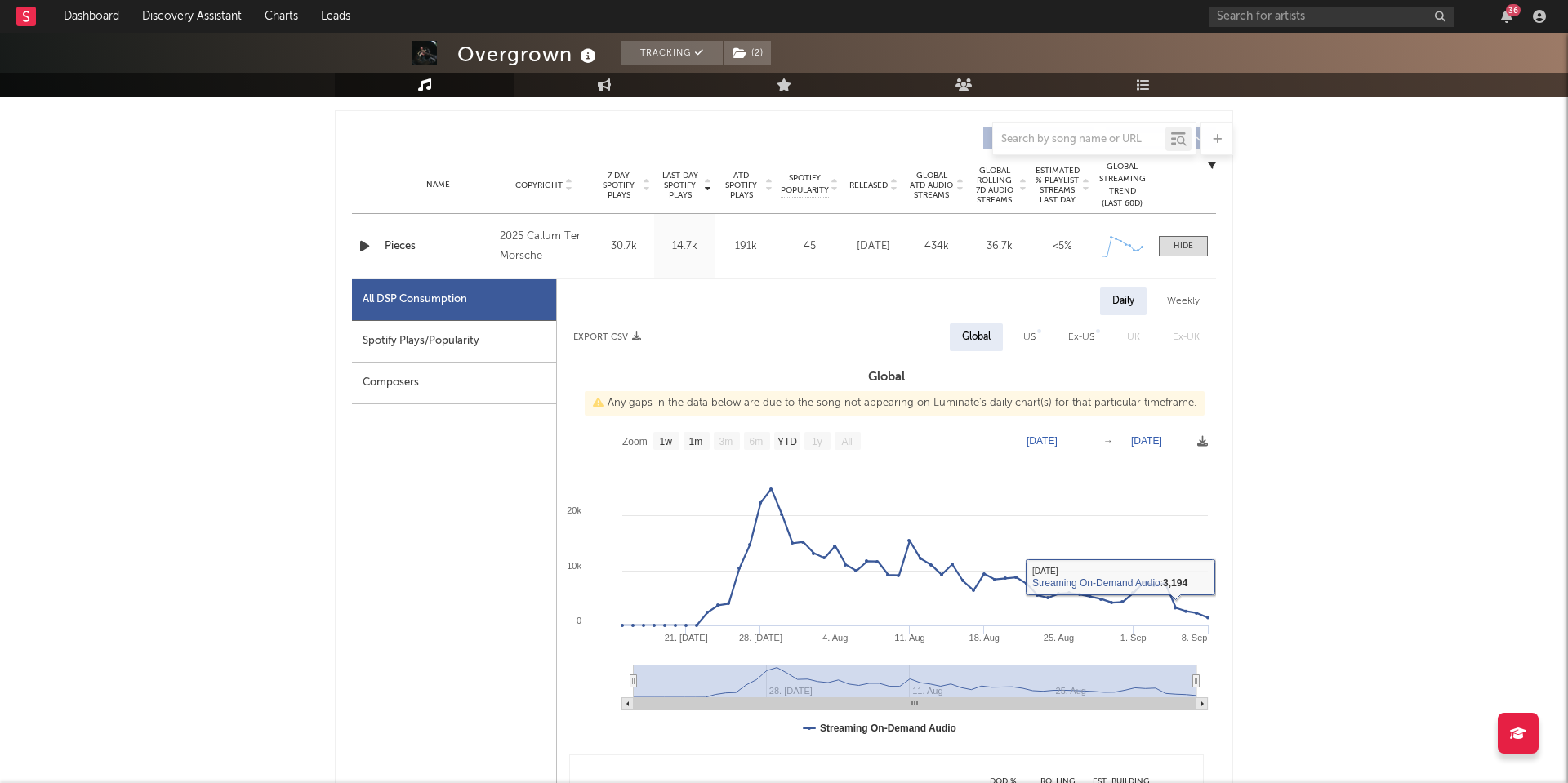
click at [1023, 340] on div "US" at bounding box center [1030, 337] width 37 height 27
select select "1w"
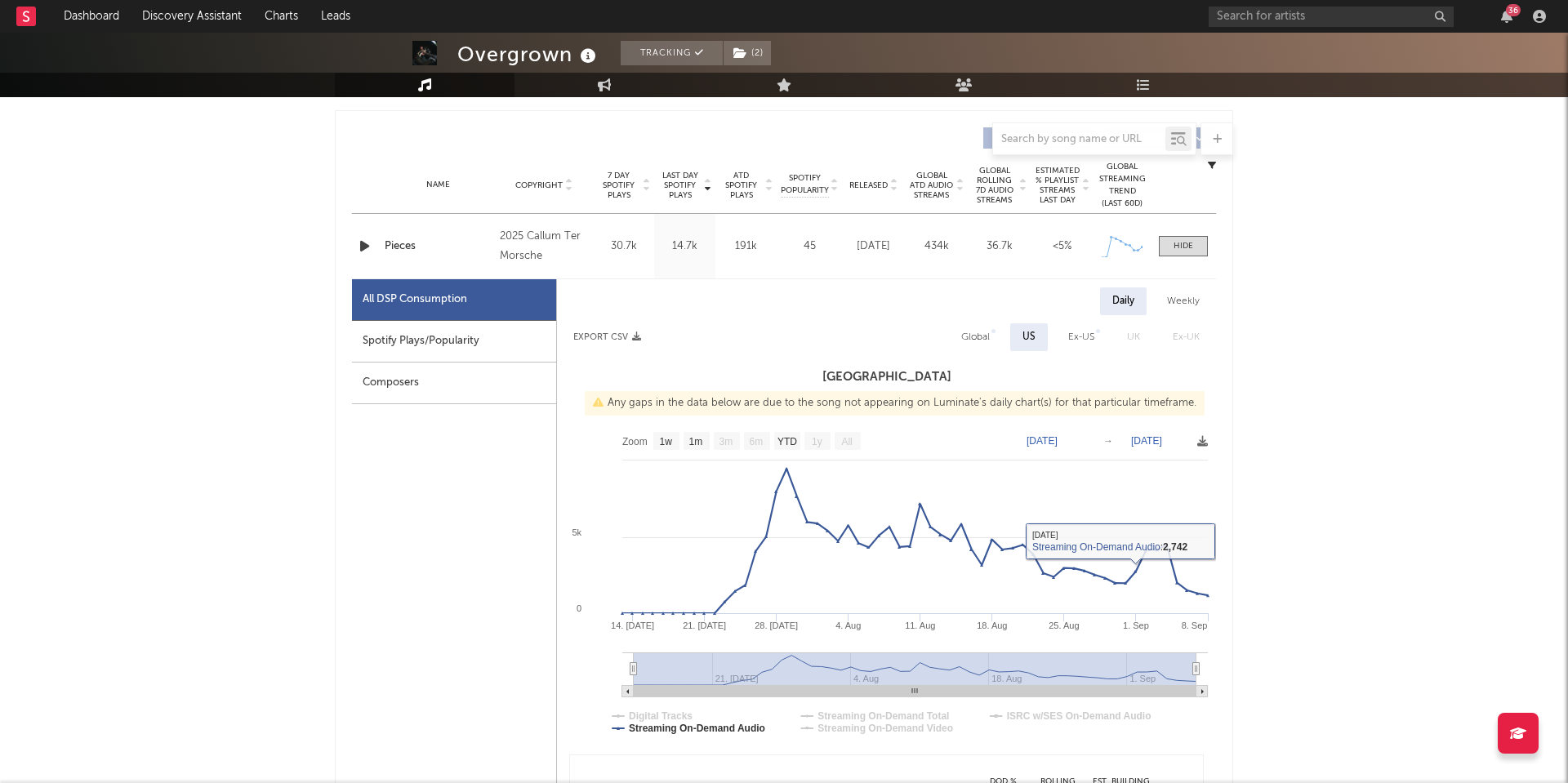
click at [1077, 333] on div "Ex-US" at bounding box center [1081, 337] width 26 height 19
select select "1w"
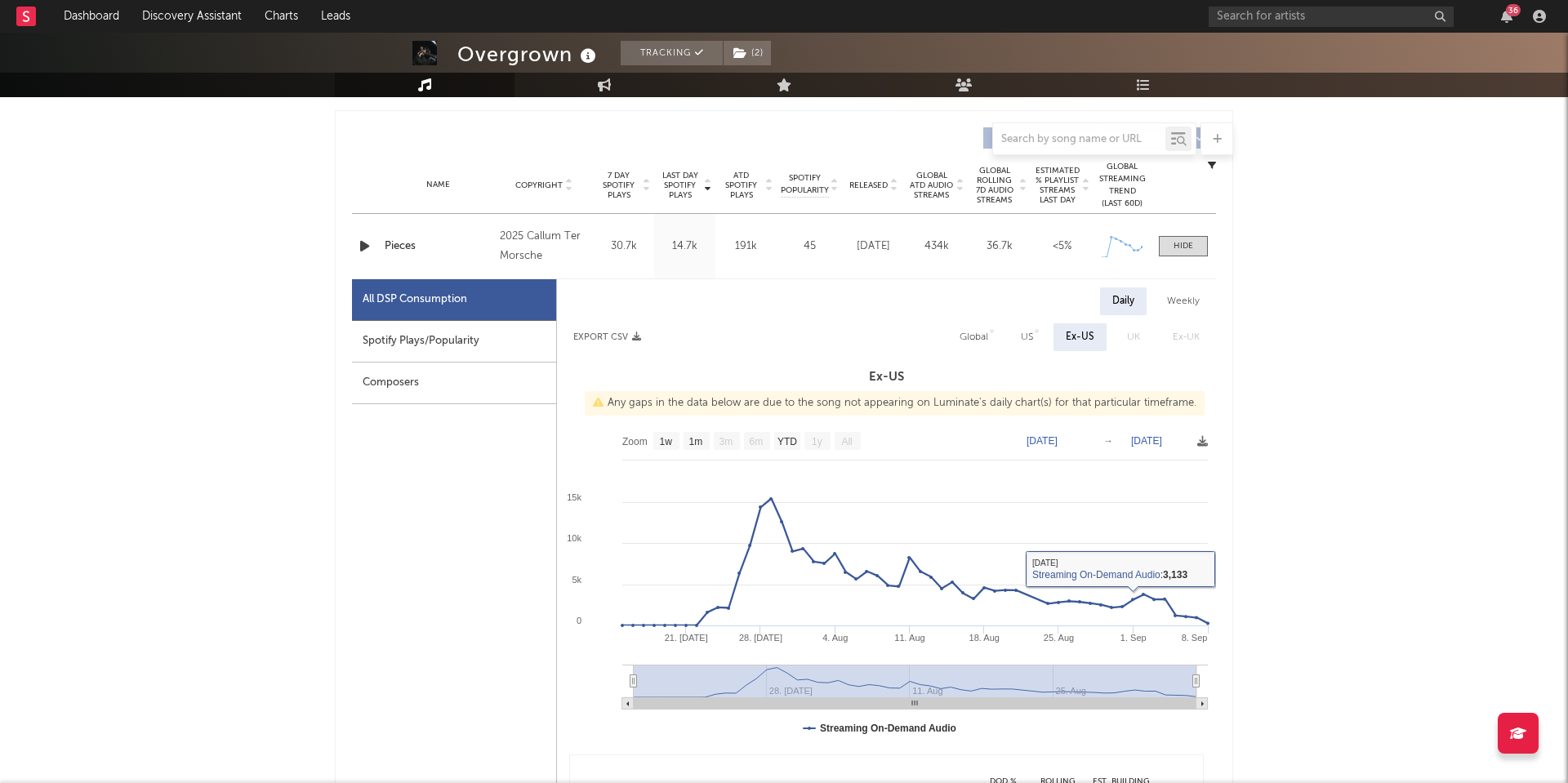
click at [975, 343] on div "Global" at bounding box center [974, 337] width 28 height 19
select select "1w"
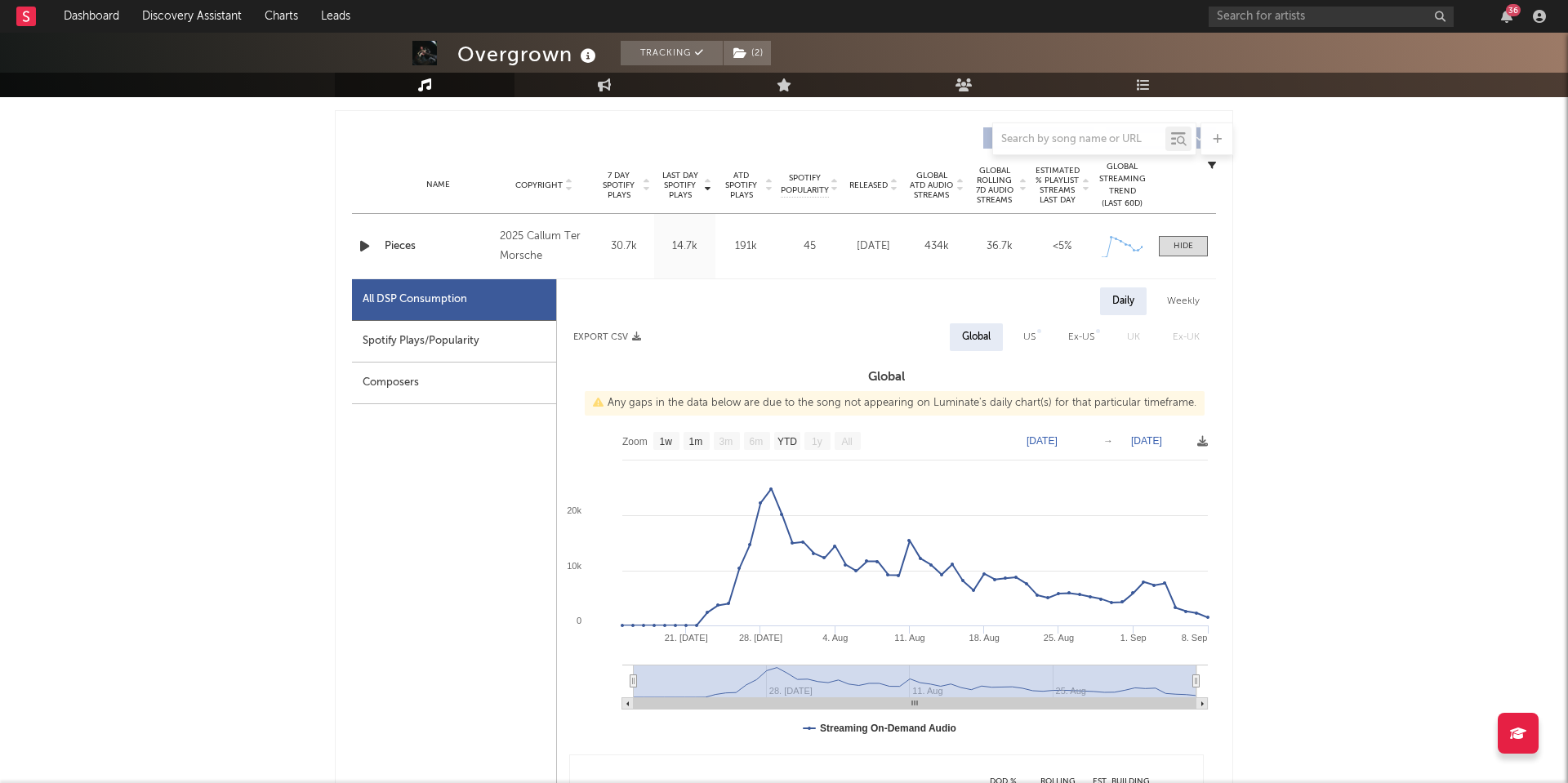
click at [407, 336] on div "Spotify Plays/Popularity" at bounding box center [454, 341] width 205 height 41
select select "1w"
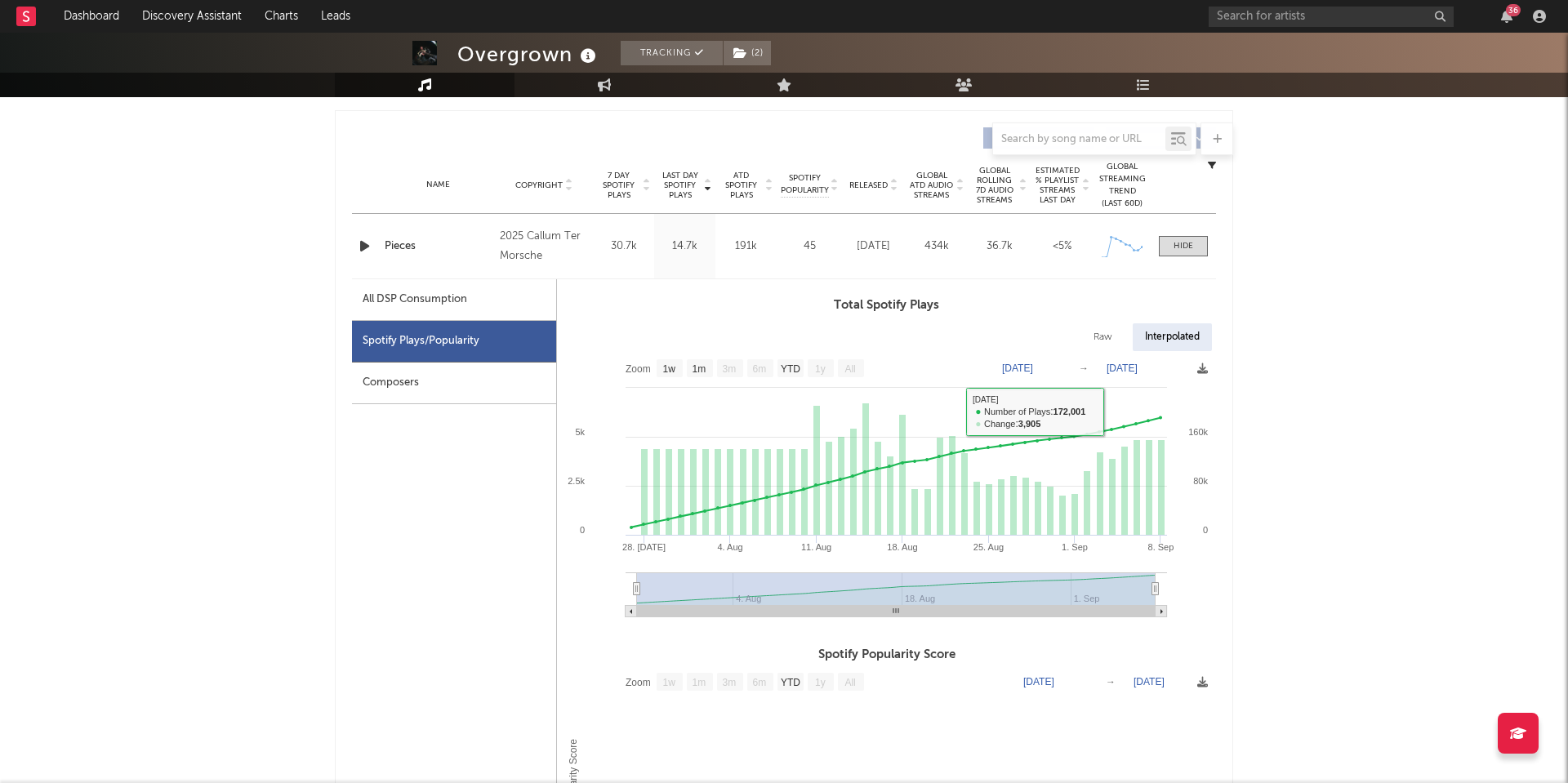
click at [1089, 323] on div "Total Spotify Plays Raw Interpolated Zoom 1w 1m 3m 6m YTD 1y All 2025-07-27 202…" at bounding box center [886, 462] width 659 height 333
click at [1094, 337] on div "Raw" at bounding box center [1102, 337] width 43 height 27
select select "1w"
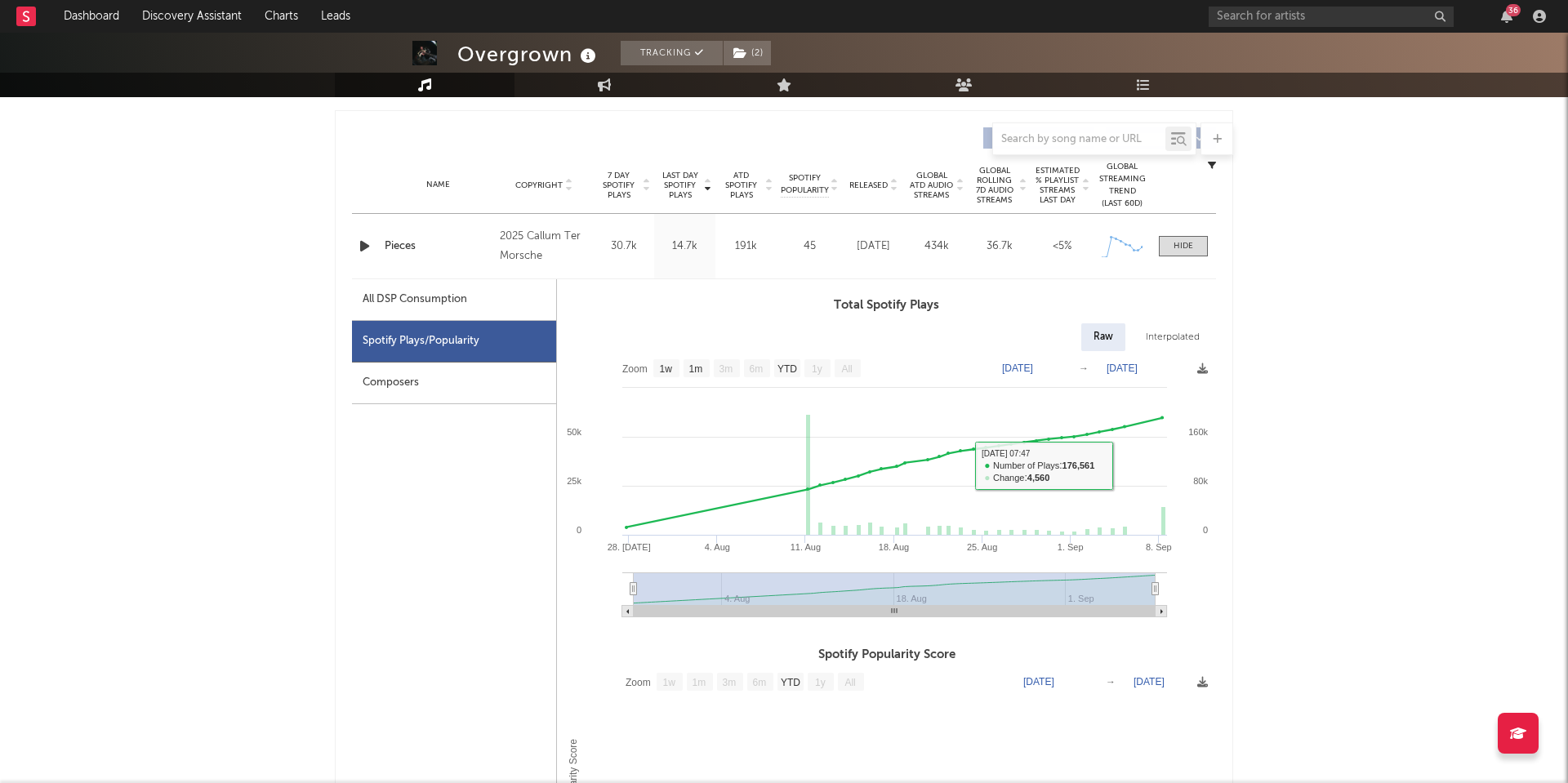
click at [1149, 339] on div "Interpolated" at bounding box center [1172, 337] width 78 height 27
select select "1w"
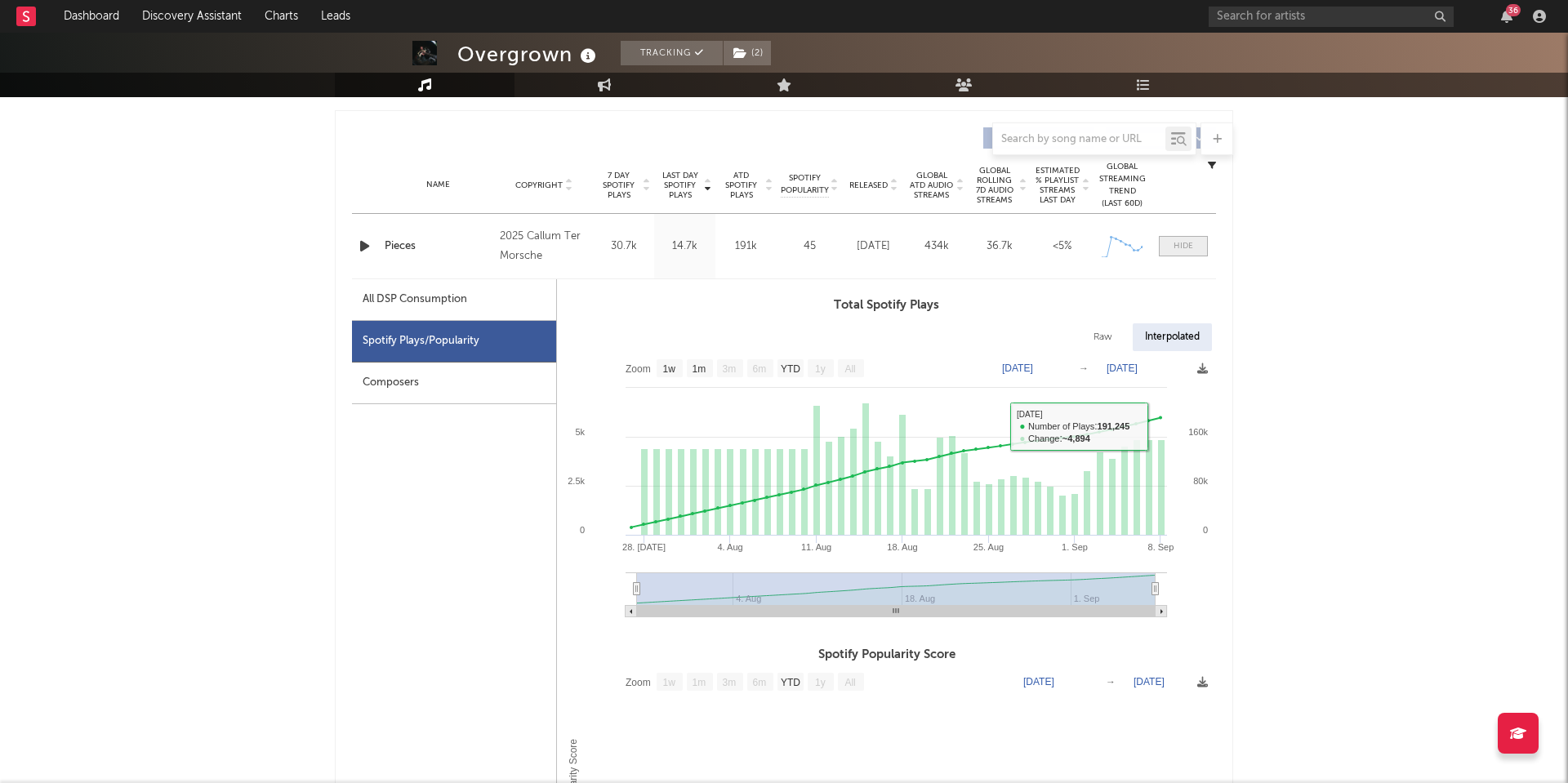
click at [1186, 245] on div at bounding box center [1183, 246] width 19 height 12
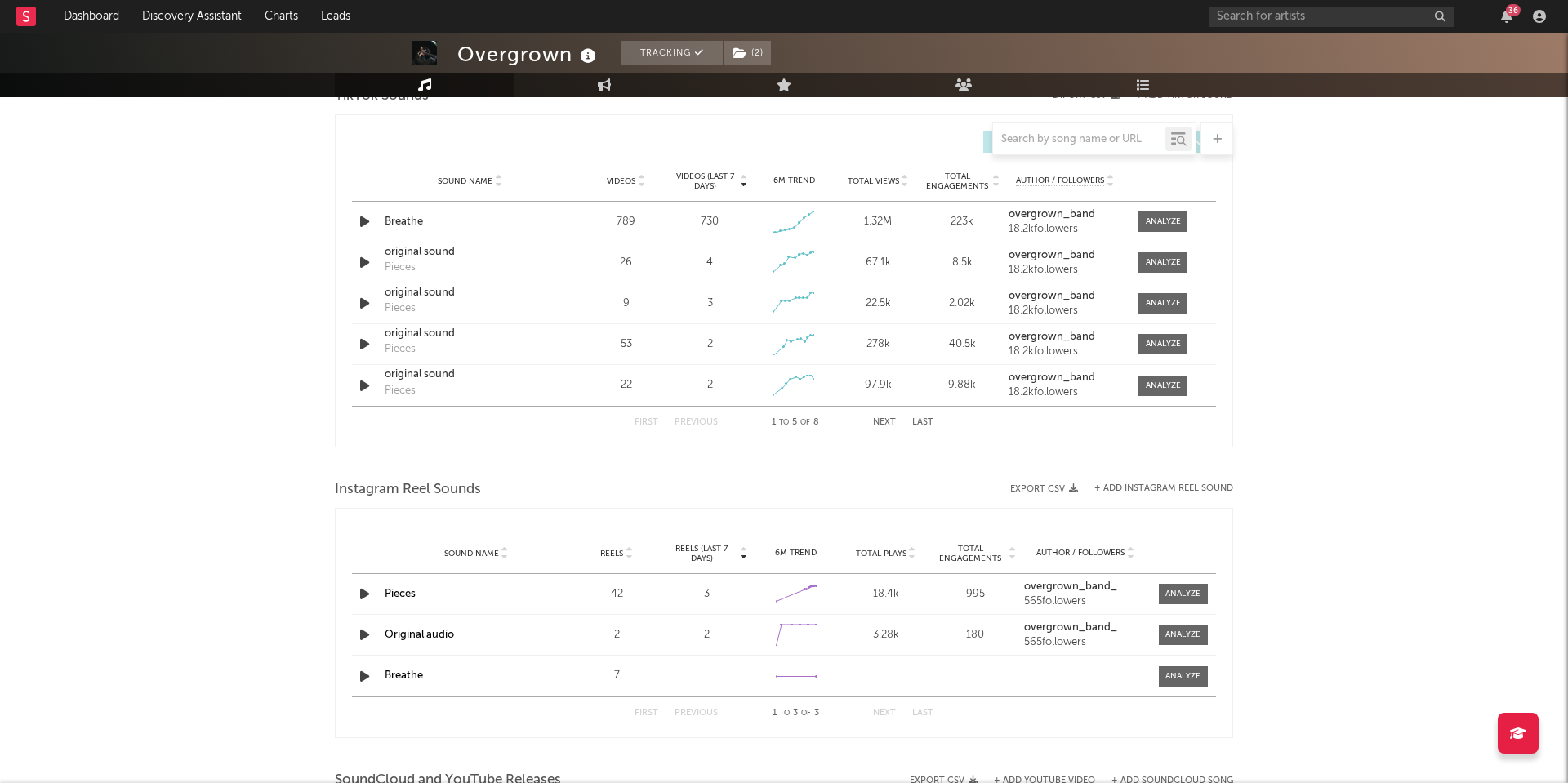
scroll to position [867, 0]
click at [1144, 219] on span at bounding box center [1163, 224] width 49 height 20
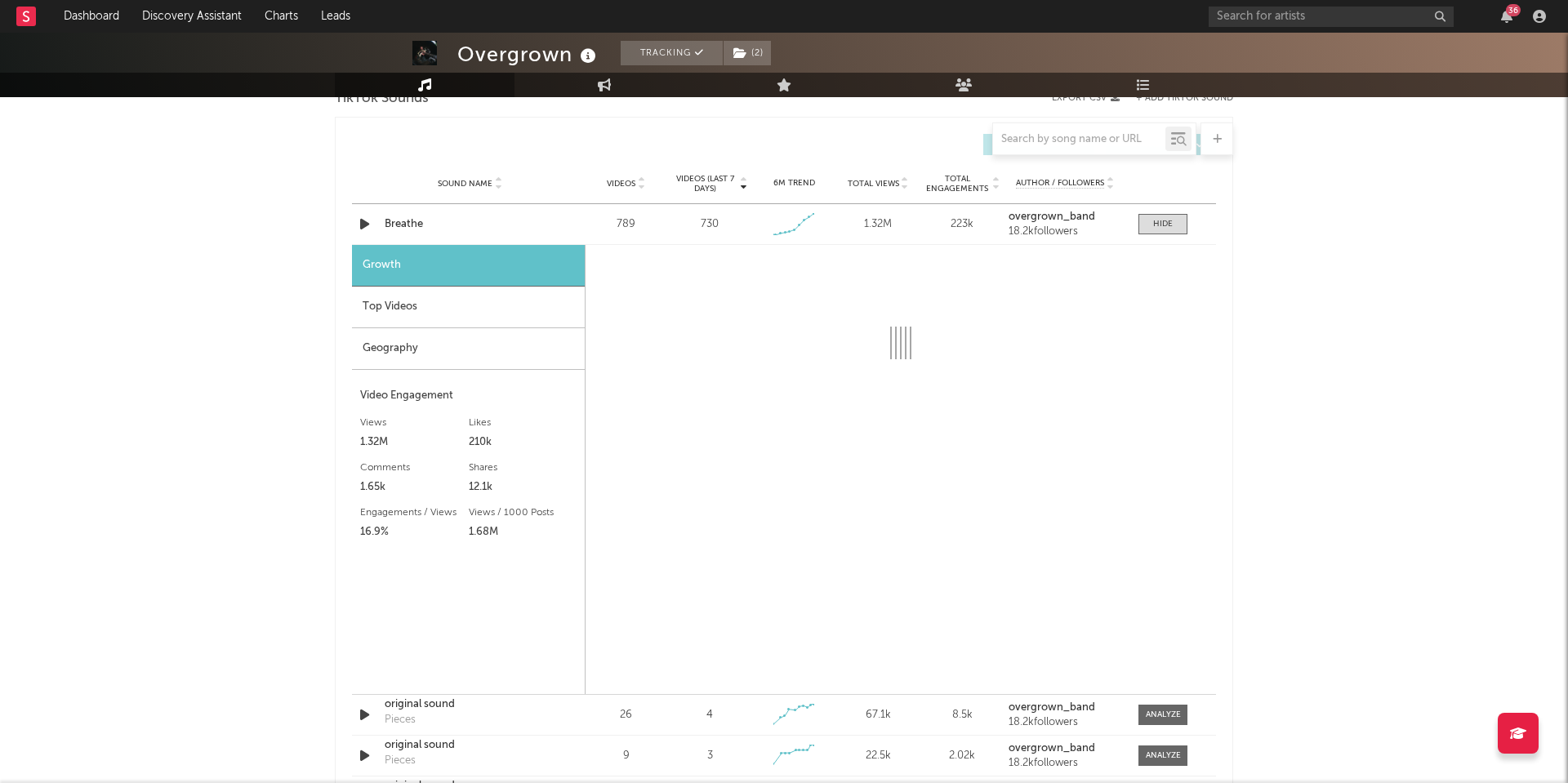
scroll to position [907, 0]
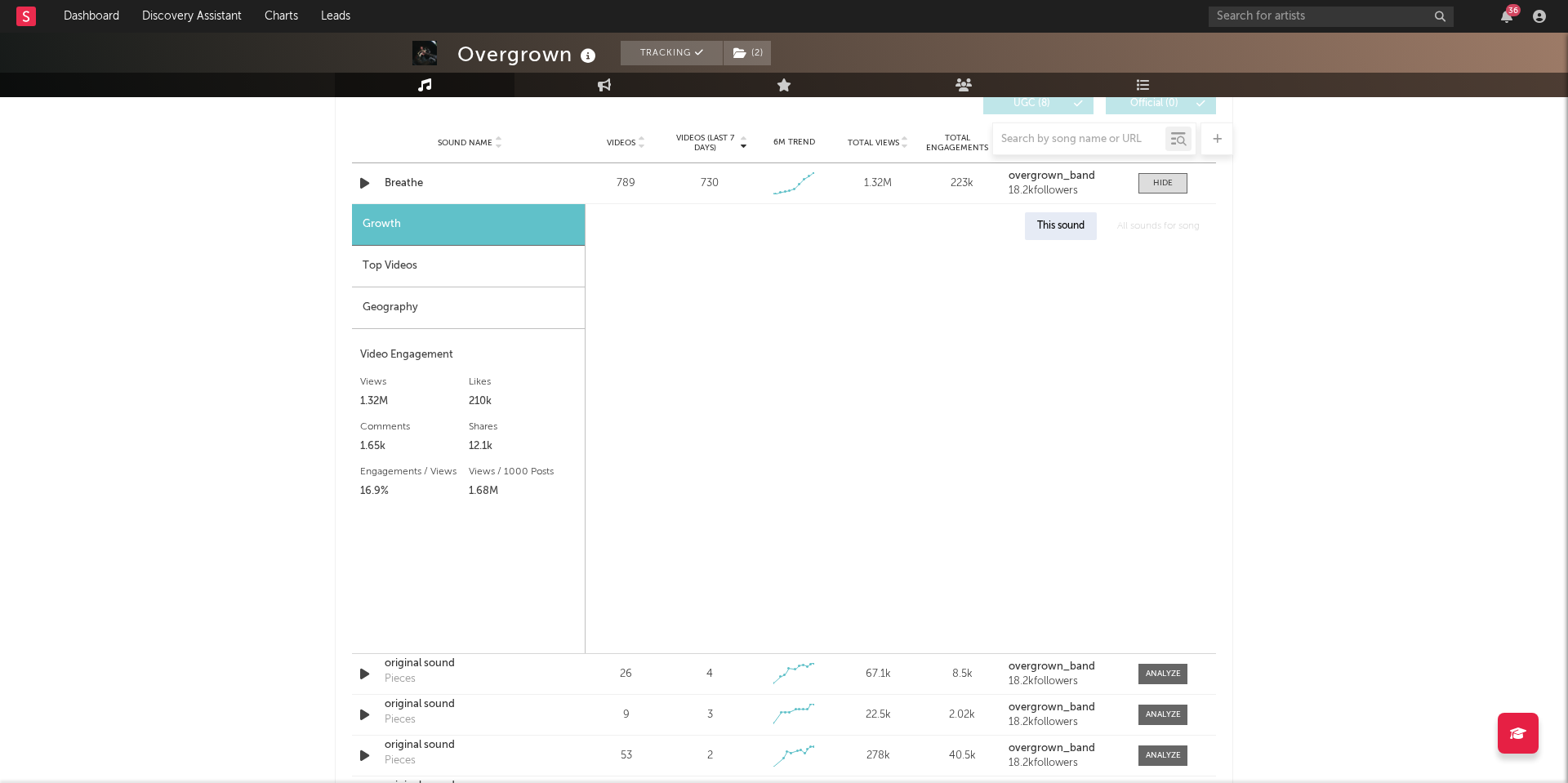
select select "1w"
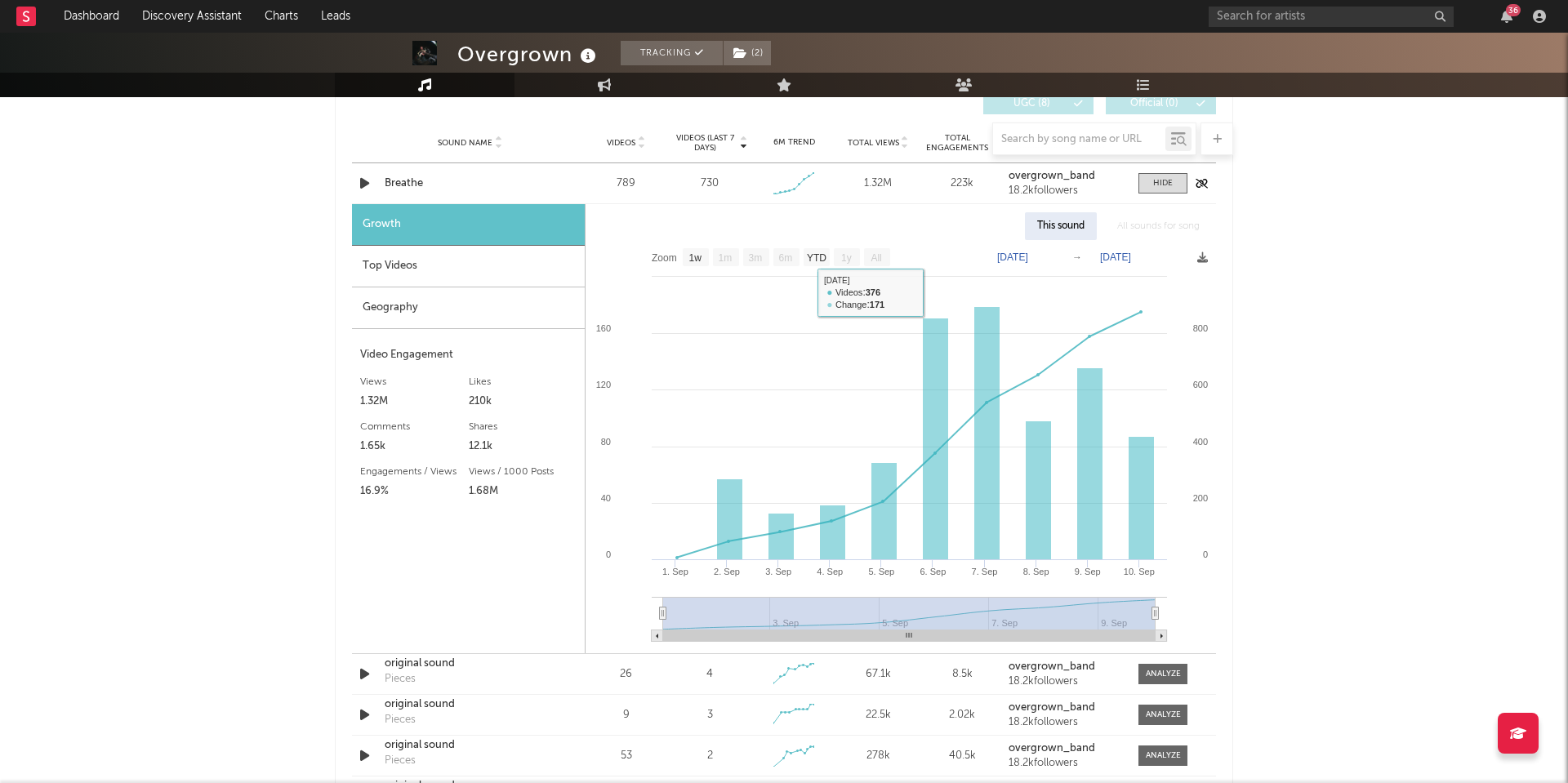
click at [412, 181] on div "Breathe" at bounding box center [470, 183] width 171 height 17
